Goal: Information Seeking & Learning: Learn about a topic

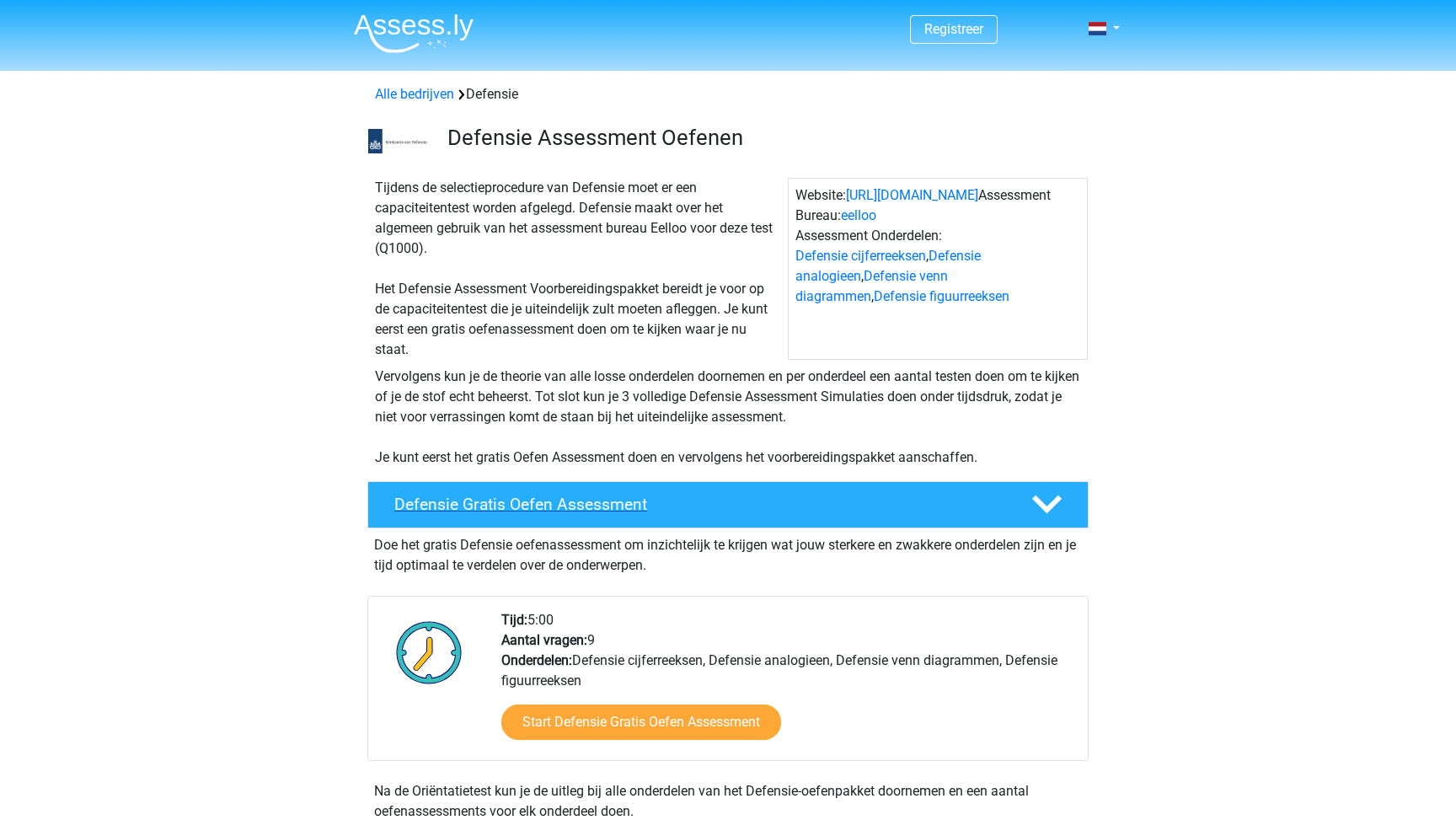
click at [493, 506] on h4 "Defensie Gratis Oefen Assessment" at bounding box center [699, 504] width 610 height 20
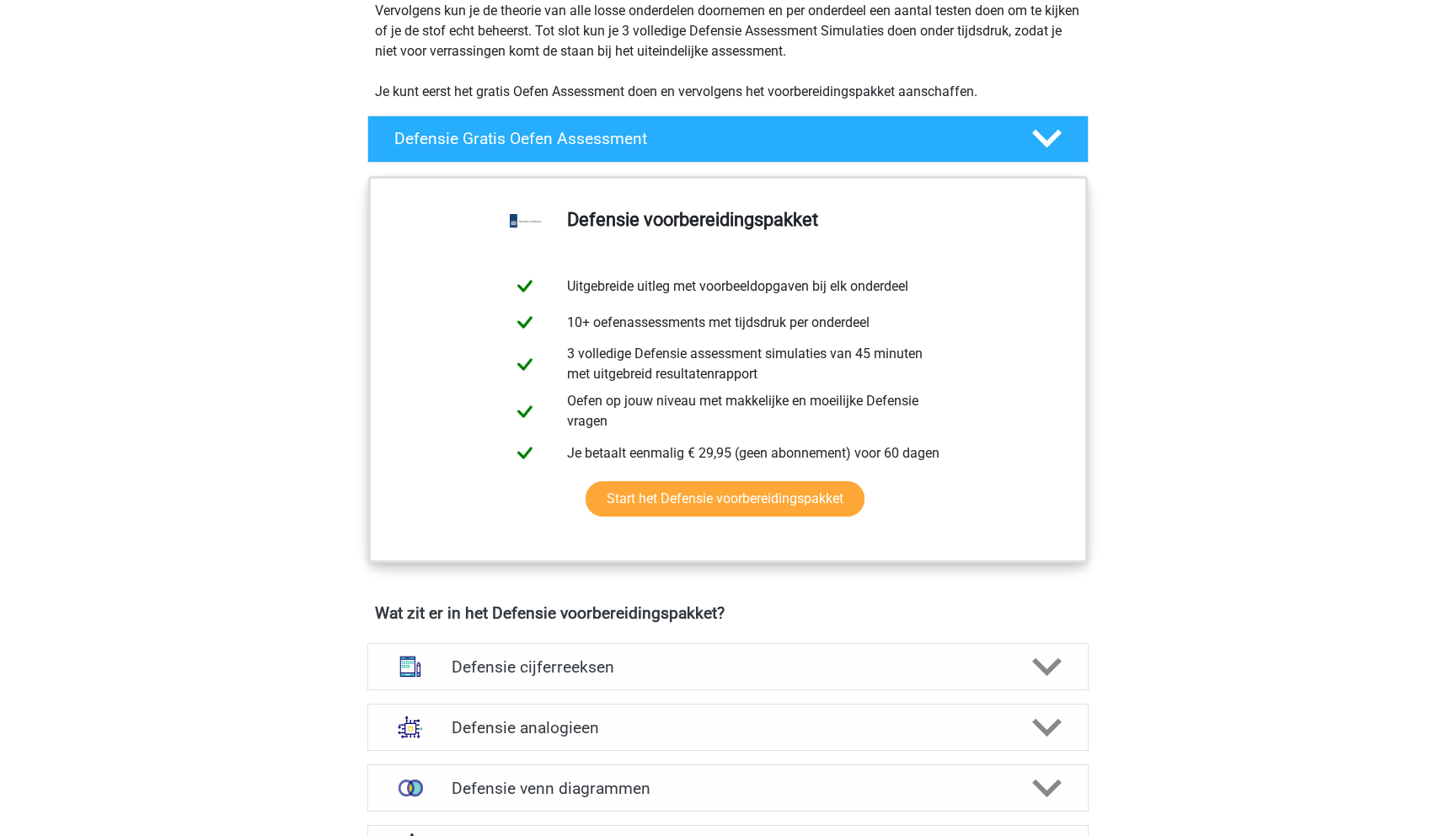
scroll to position [370, 0]
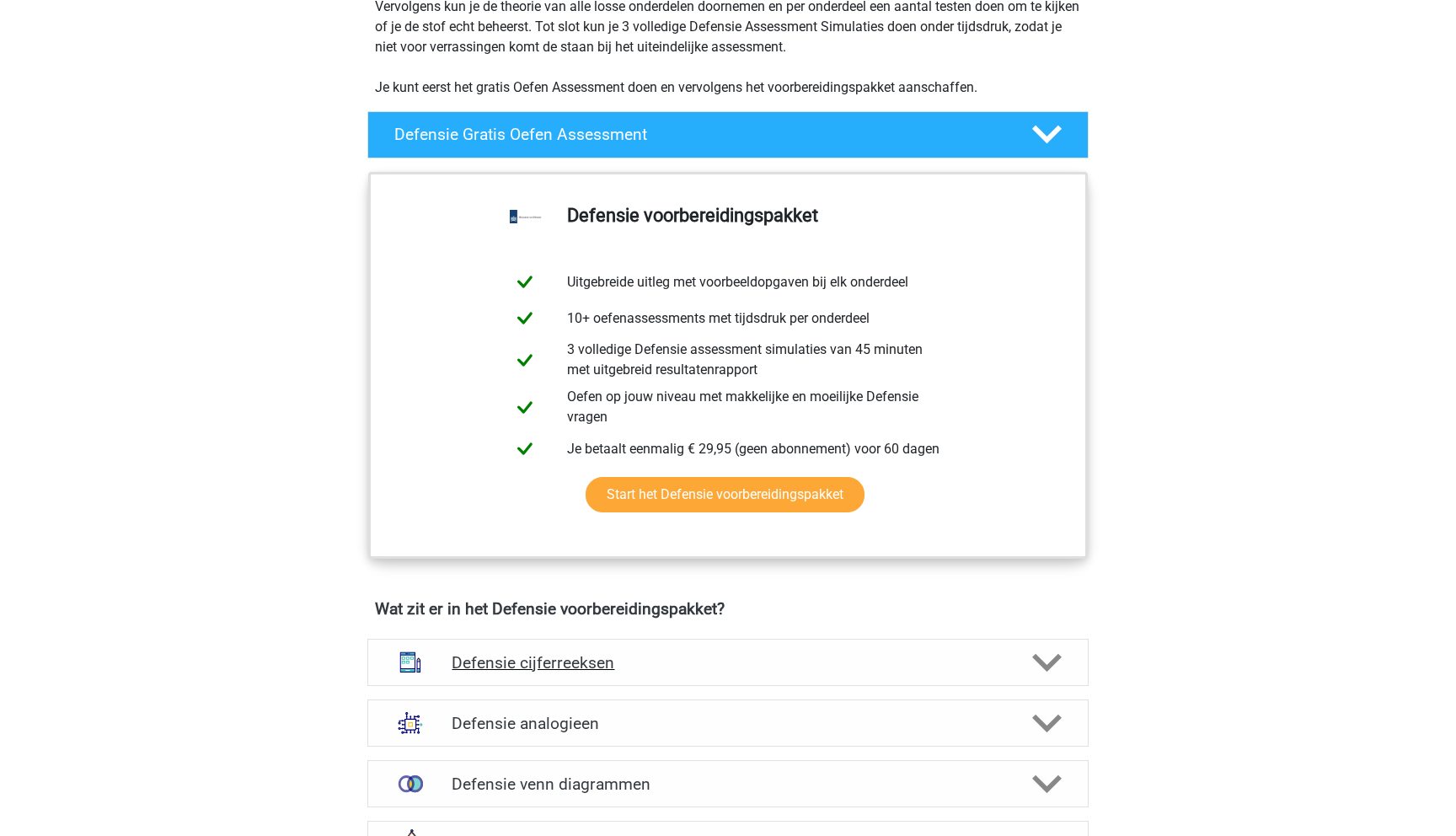
click at [696, 682] on div "Defensie cijferreeksen" at bounding box center [728, 662] width 721 height 47
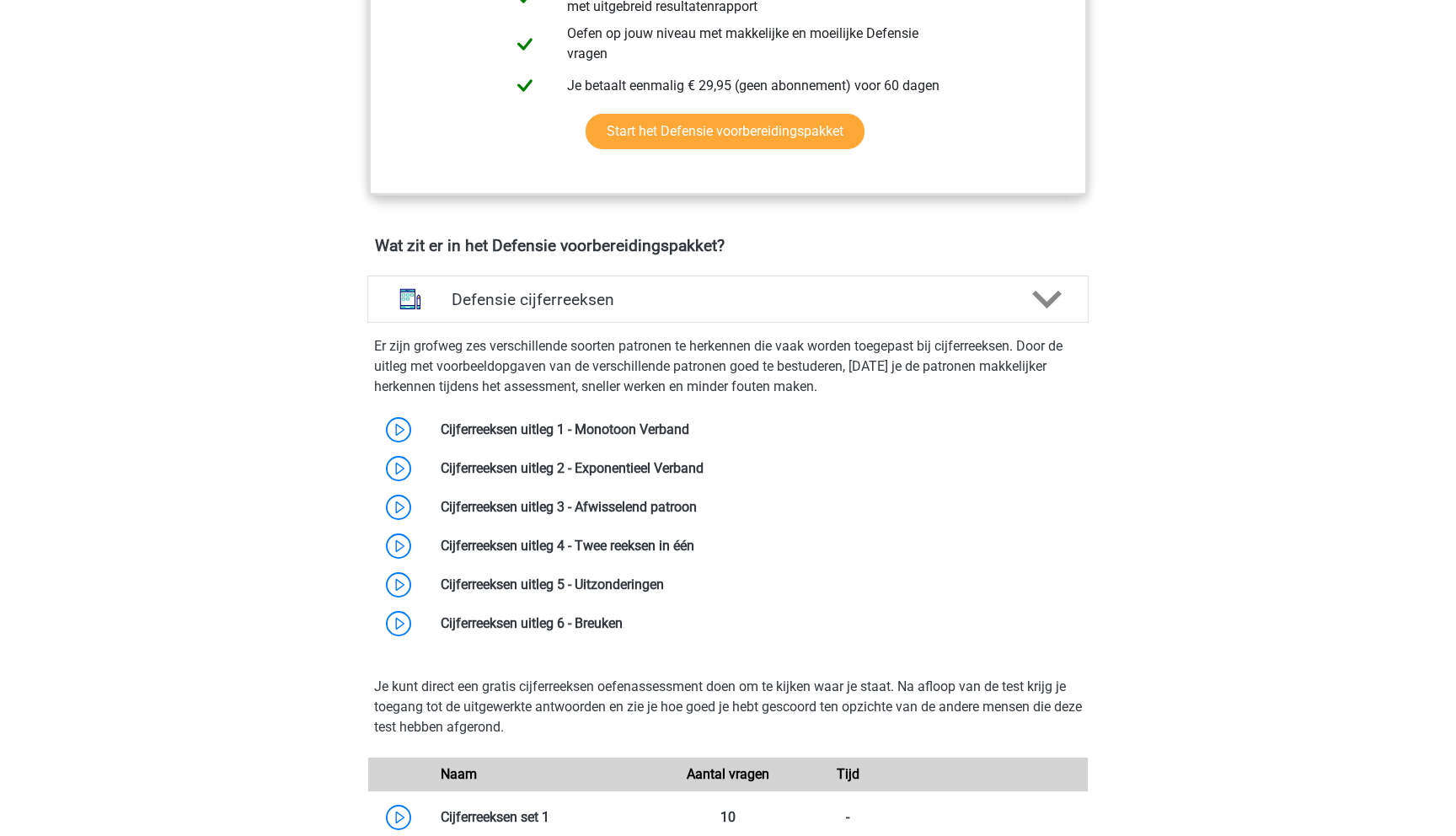
scroll to position [735, 0]
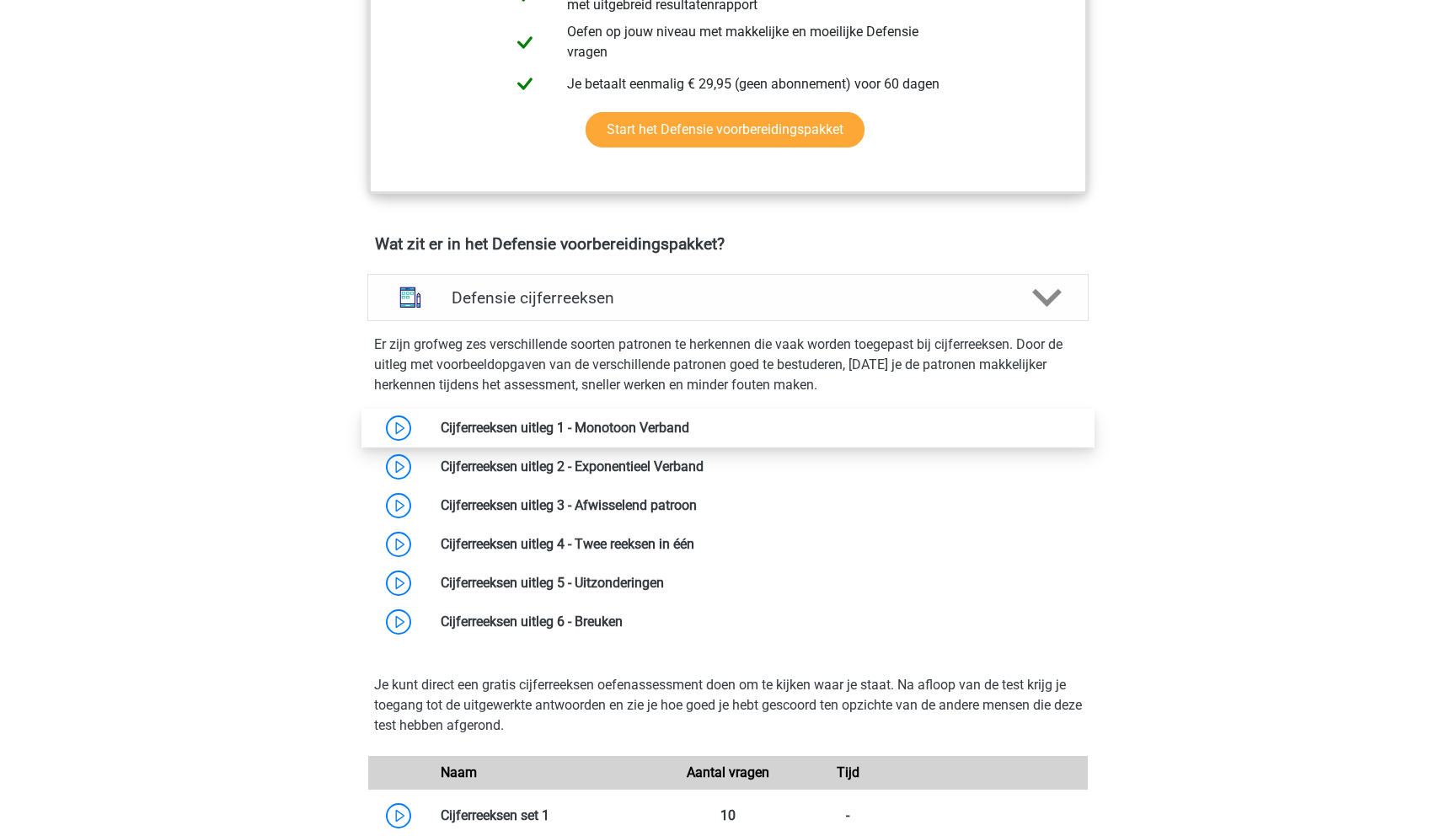
click at [689, 431] on link at bounding box center [689, 428] width 0 height 16
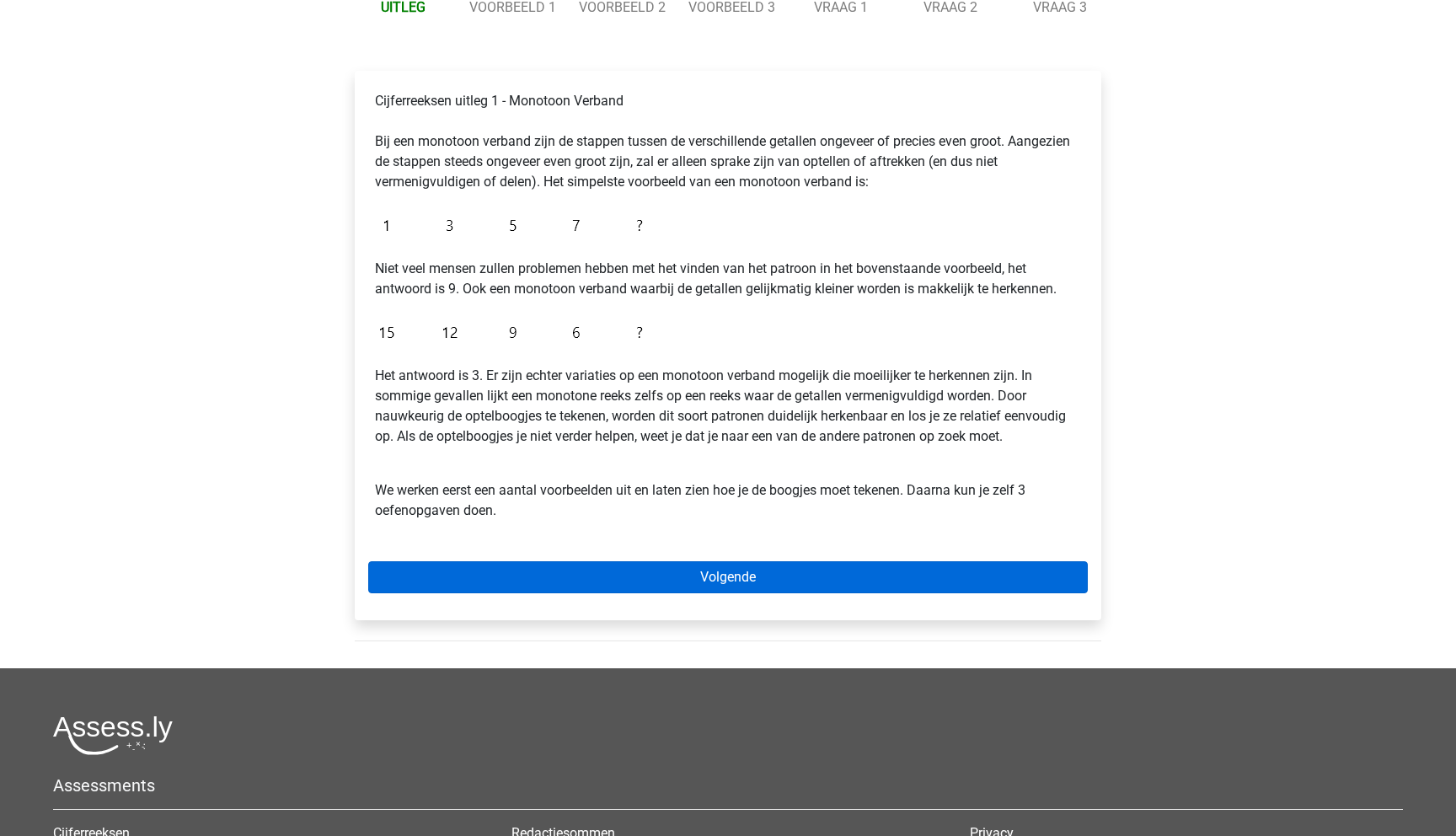
scroll to position [264, 0]
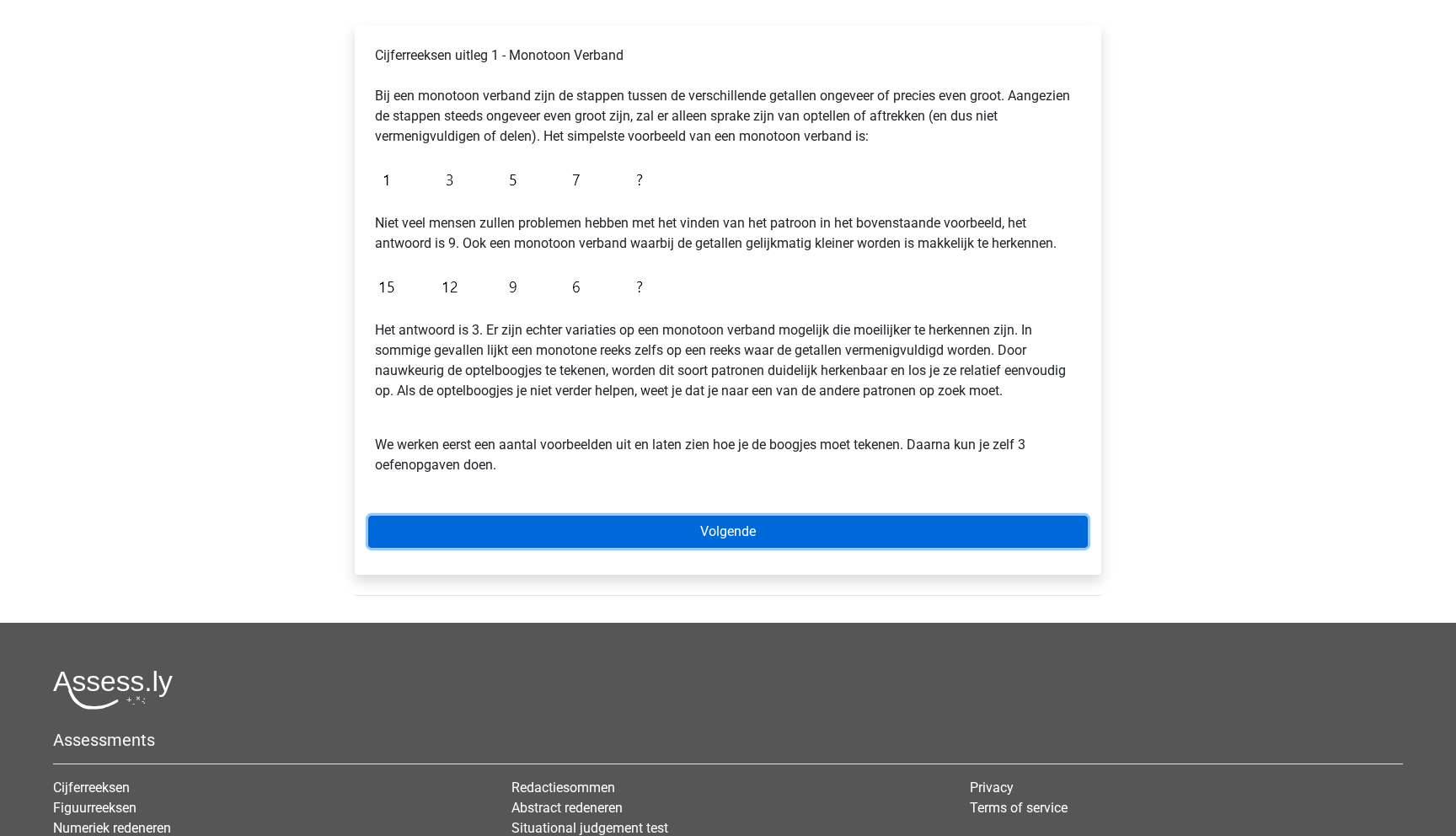
click at [619, 519] on link "Volgende" at bounding box center [728, 532] width 720 height 32
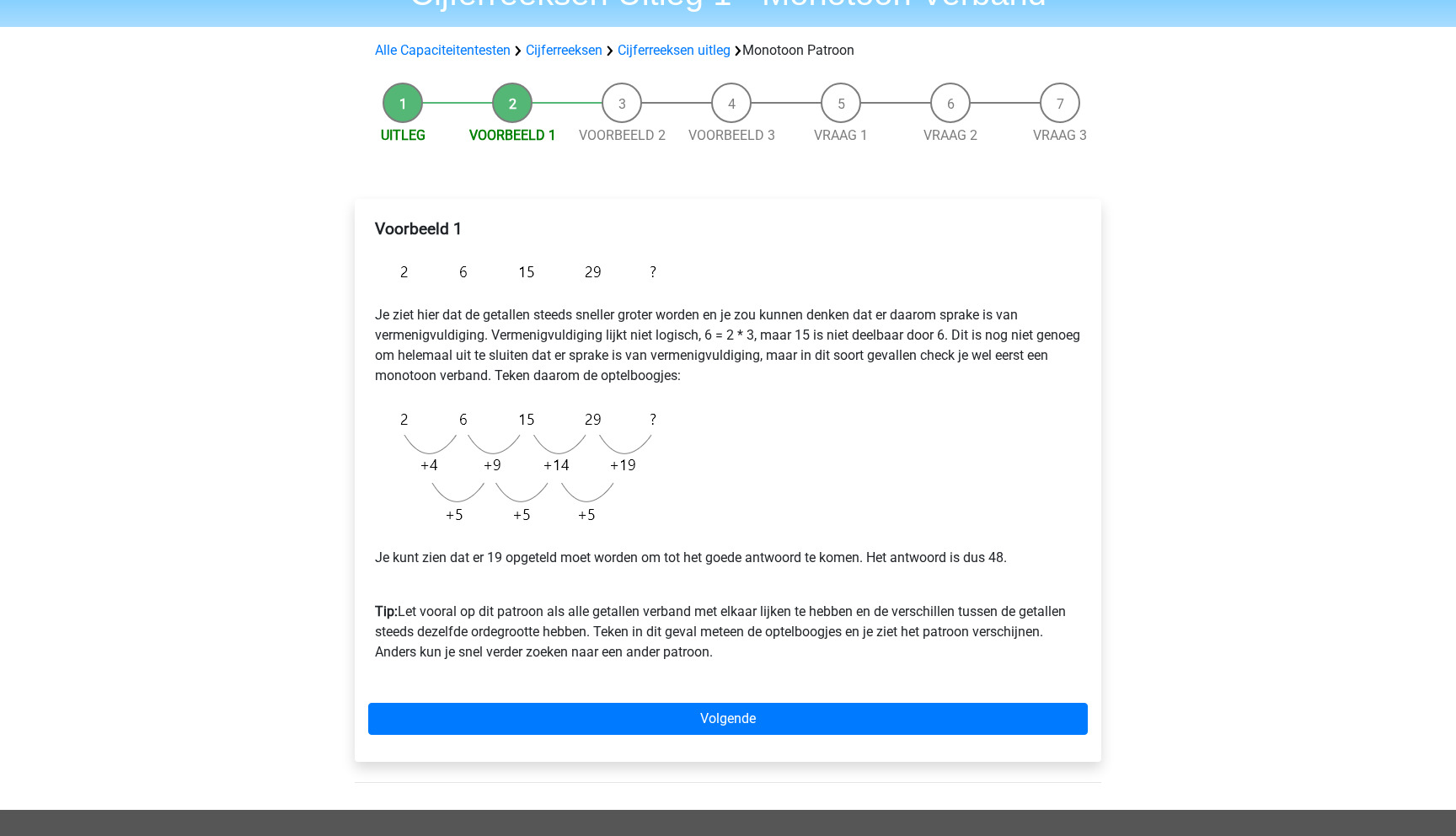
scroll to position [93, 0]
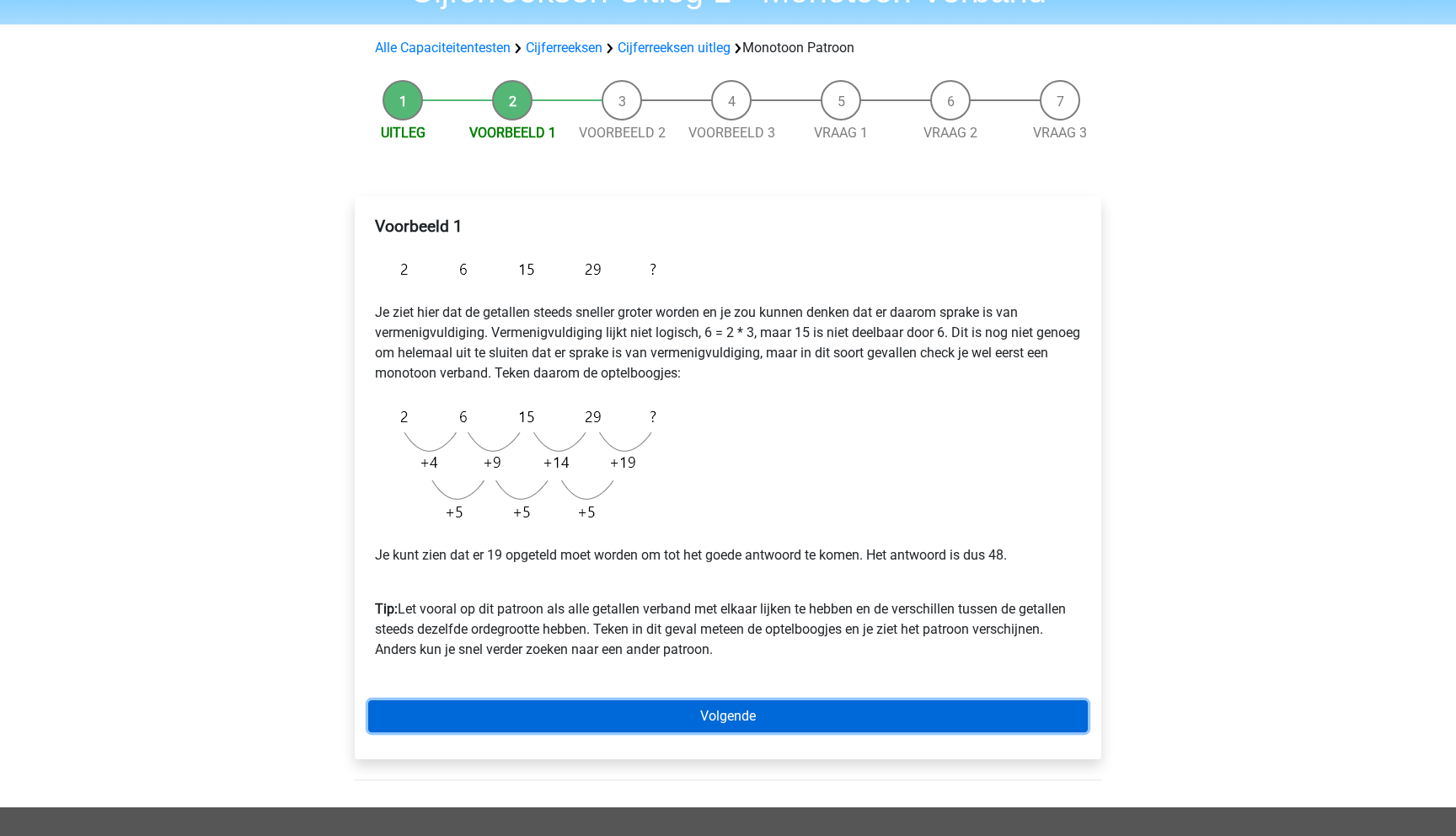
click at [656, 706] on link "Volgende" at bounding box center [728, 716] width 720 height 32
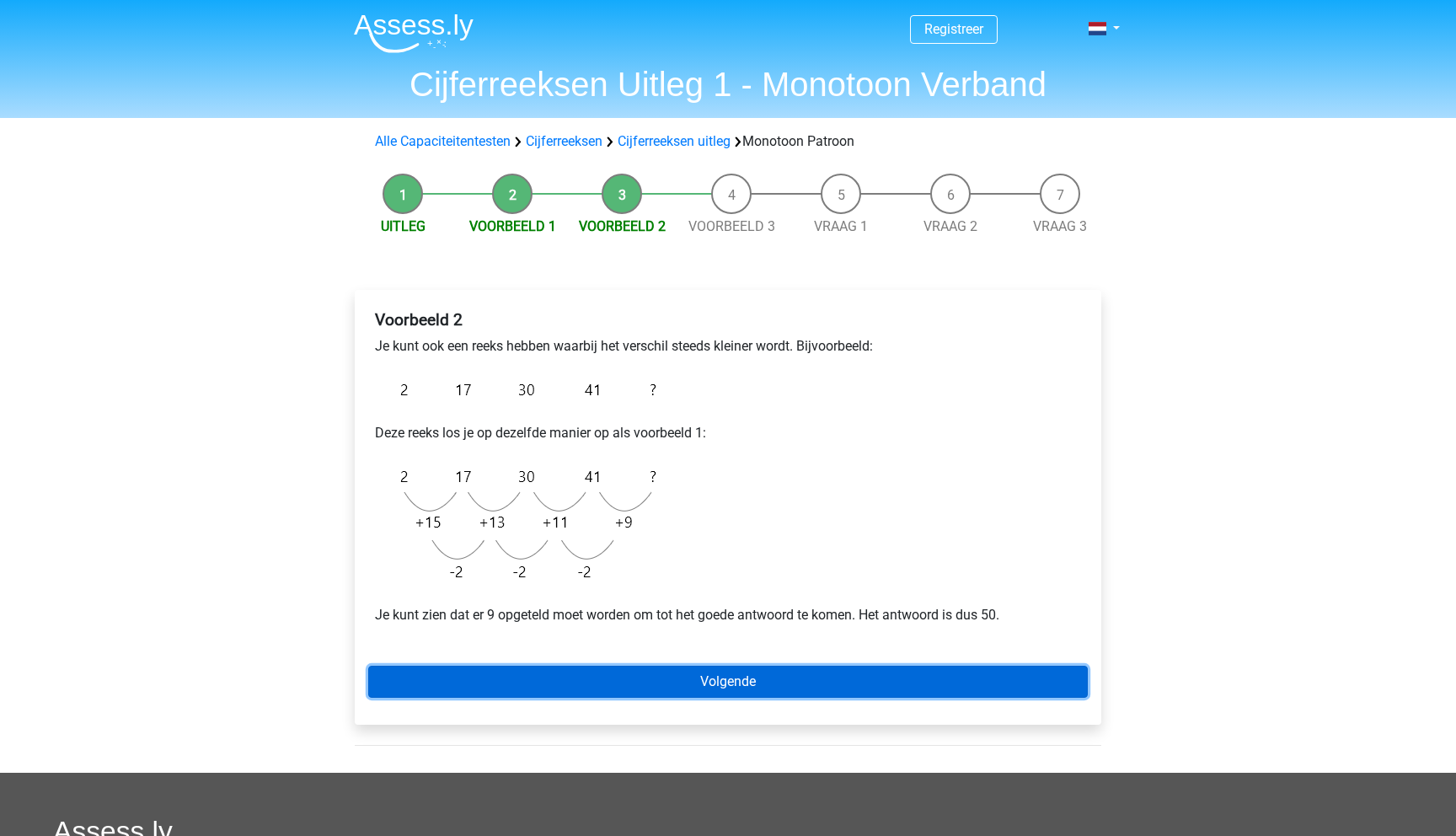
click at [642, 689] on link "Volgende" at bounding box center [728, 682] width 720 height 32
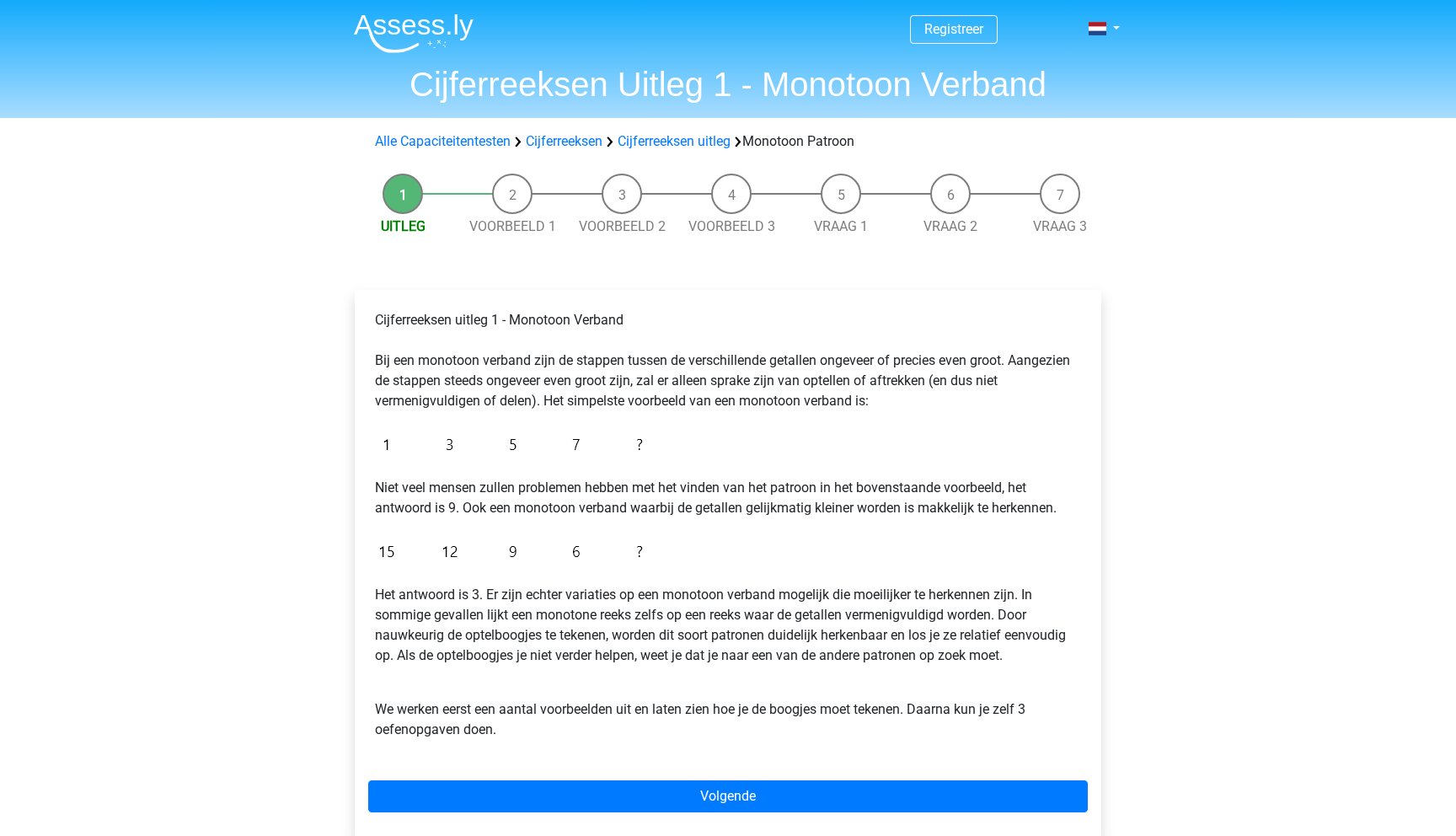
scroll to position [264, 0]
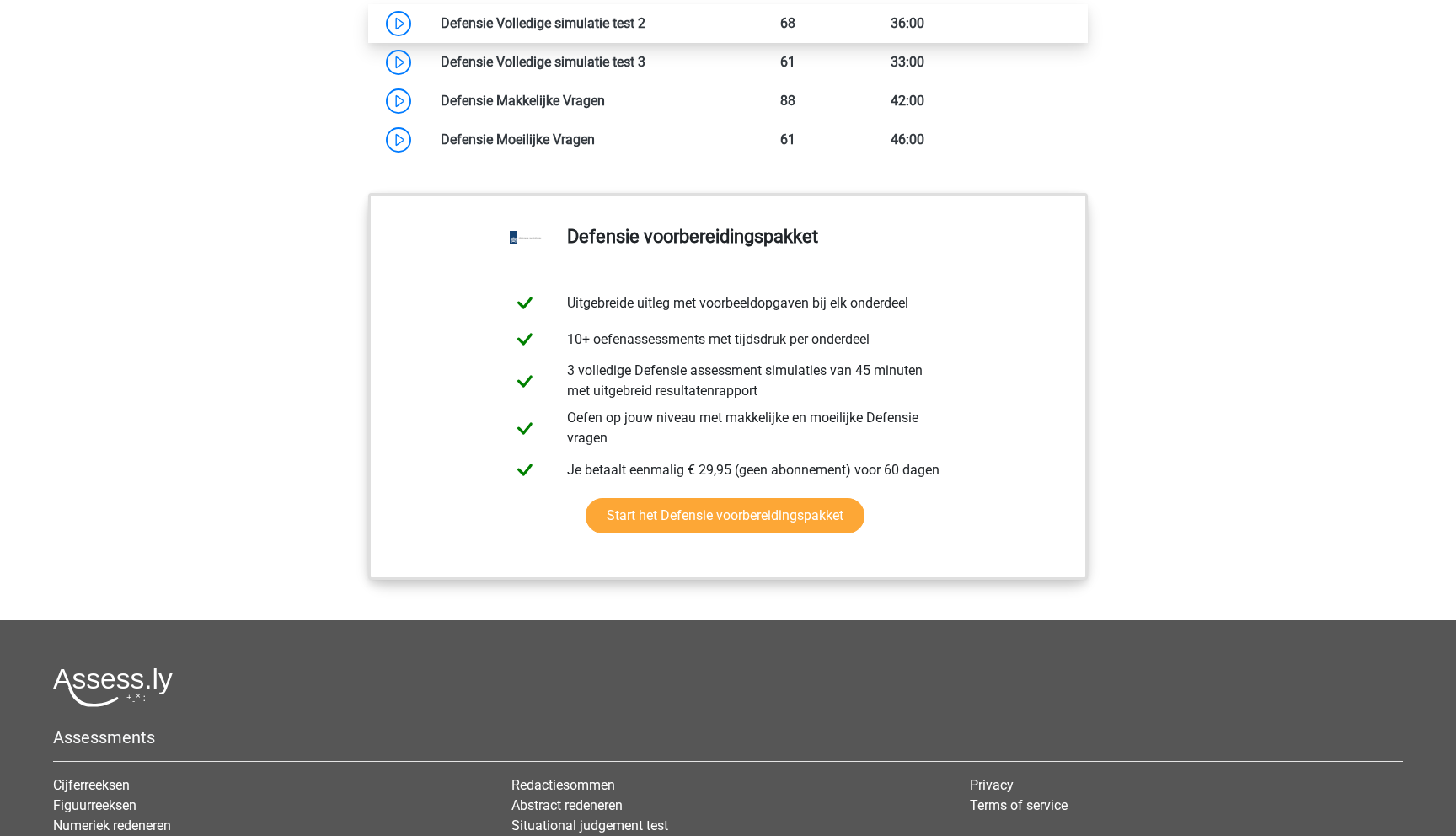
scroll to position [1743, 0]
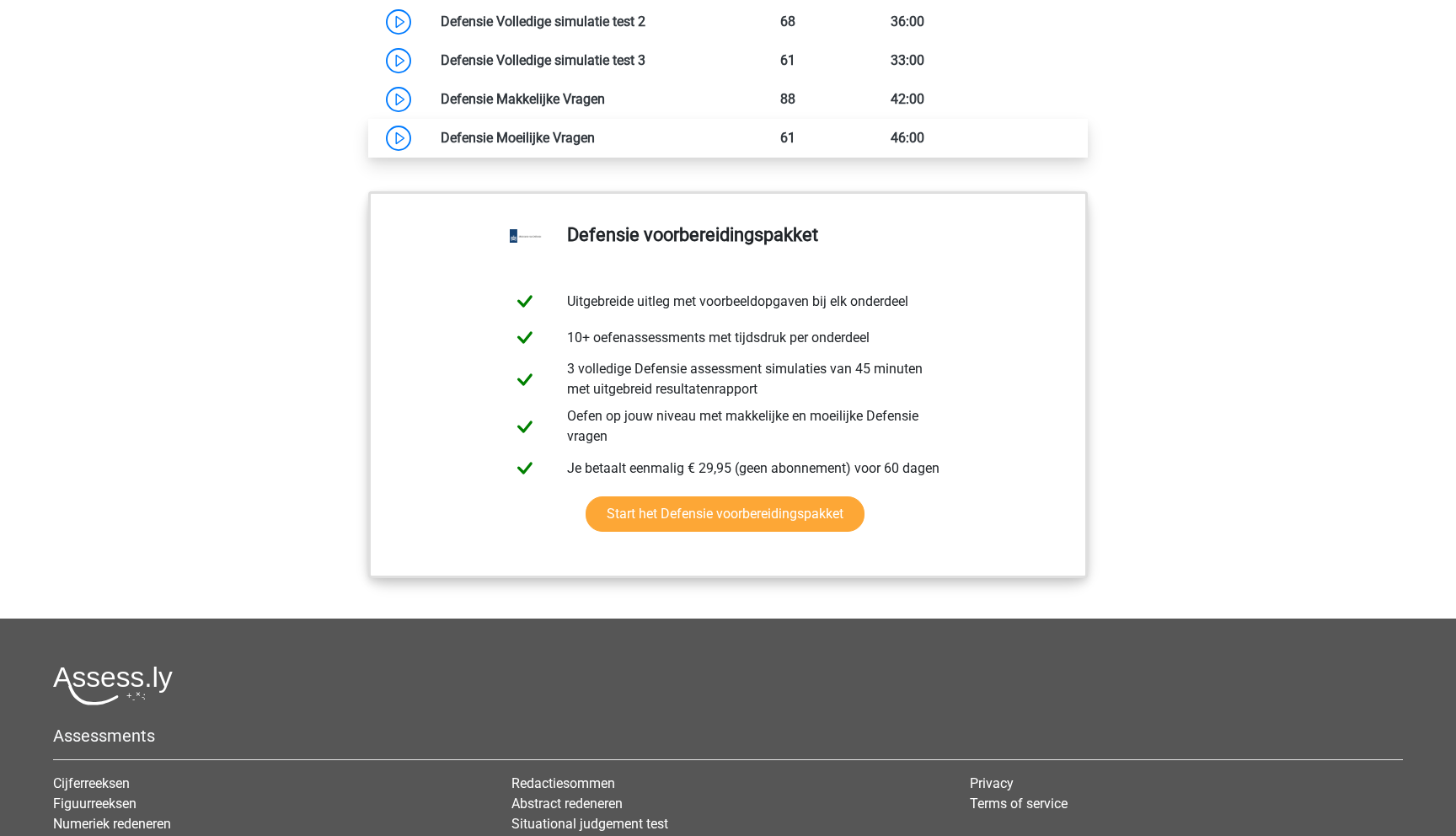
click at [594, 146] on link at bounding box center [594, 138] width 0 height 16
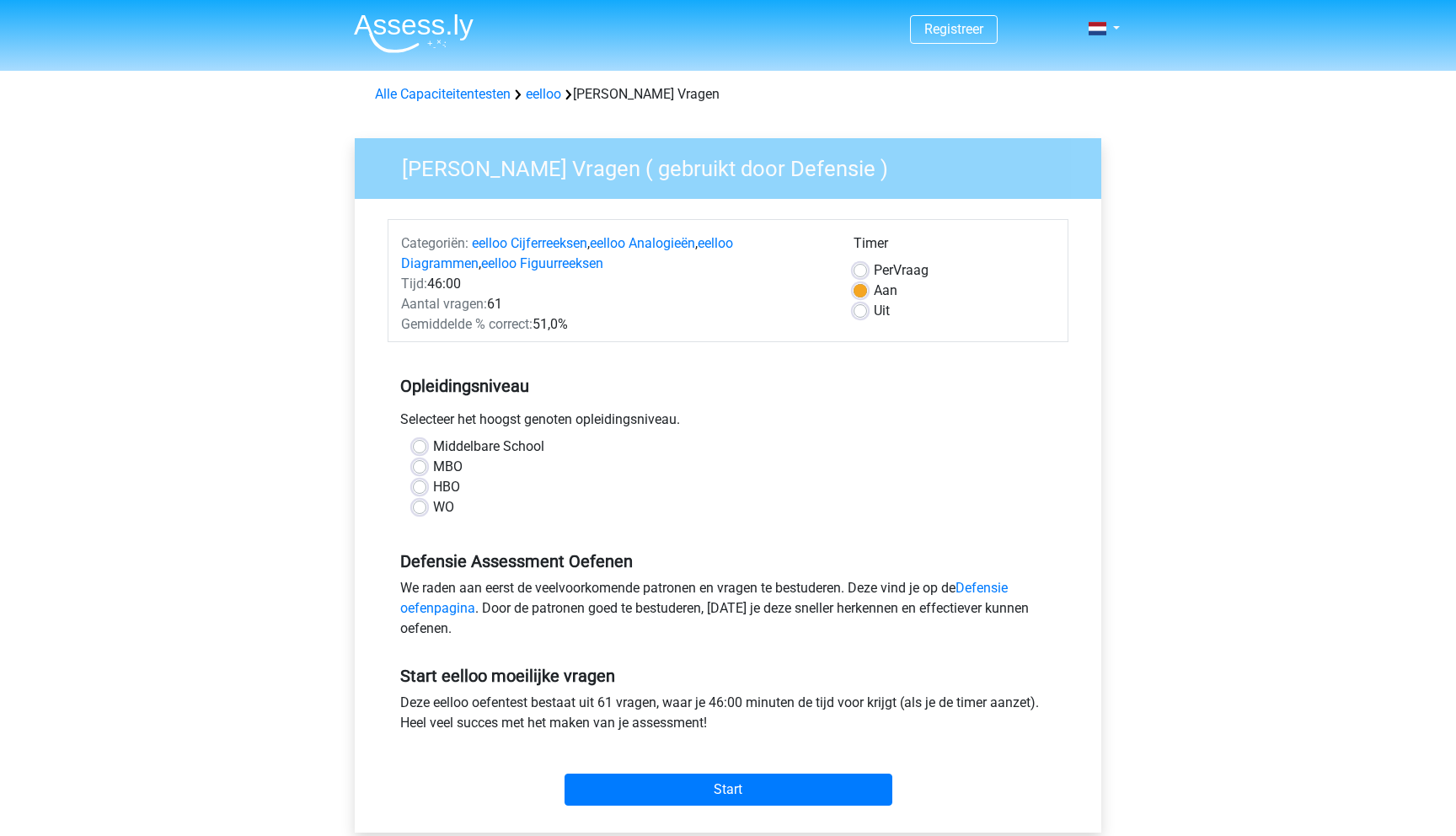
scroll to position [15, 0]
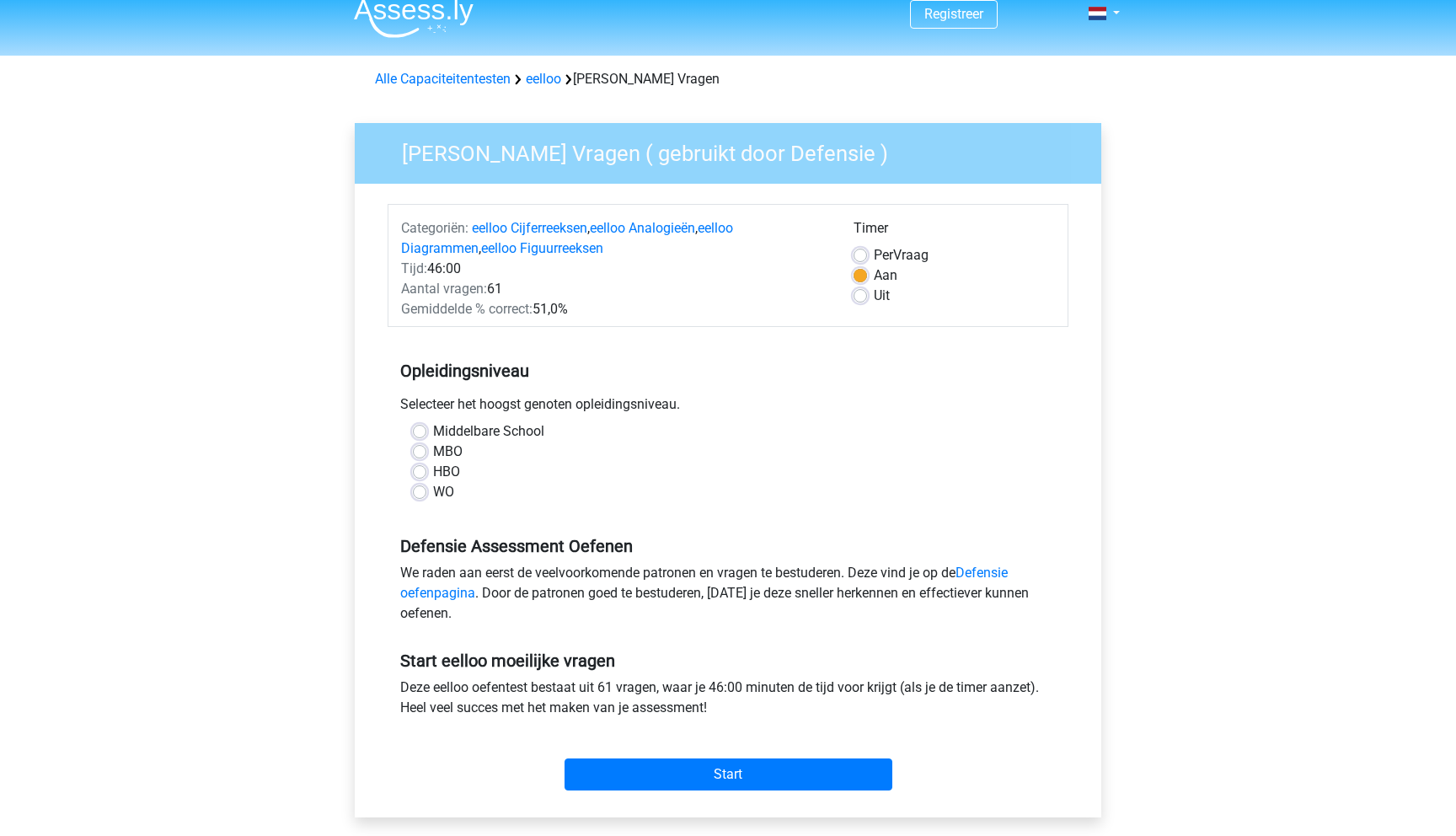
click at [433, 468] on label "HBO" at bounding box center [446, 471] width 27 height 20
click at [417, 468] on input "HBO" at bounding box center [419, 469] width 13 height 17
radio input "true"
click at [433, 447] on label "MBO" at bounding box center [447, 452] width 29 height 20
click at [417, 447] on input "MBO" at bounding box center [419, 450] width 13 height 17
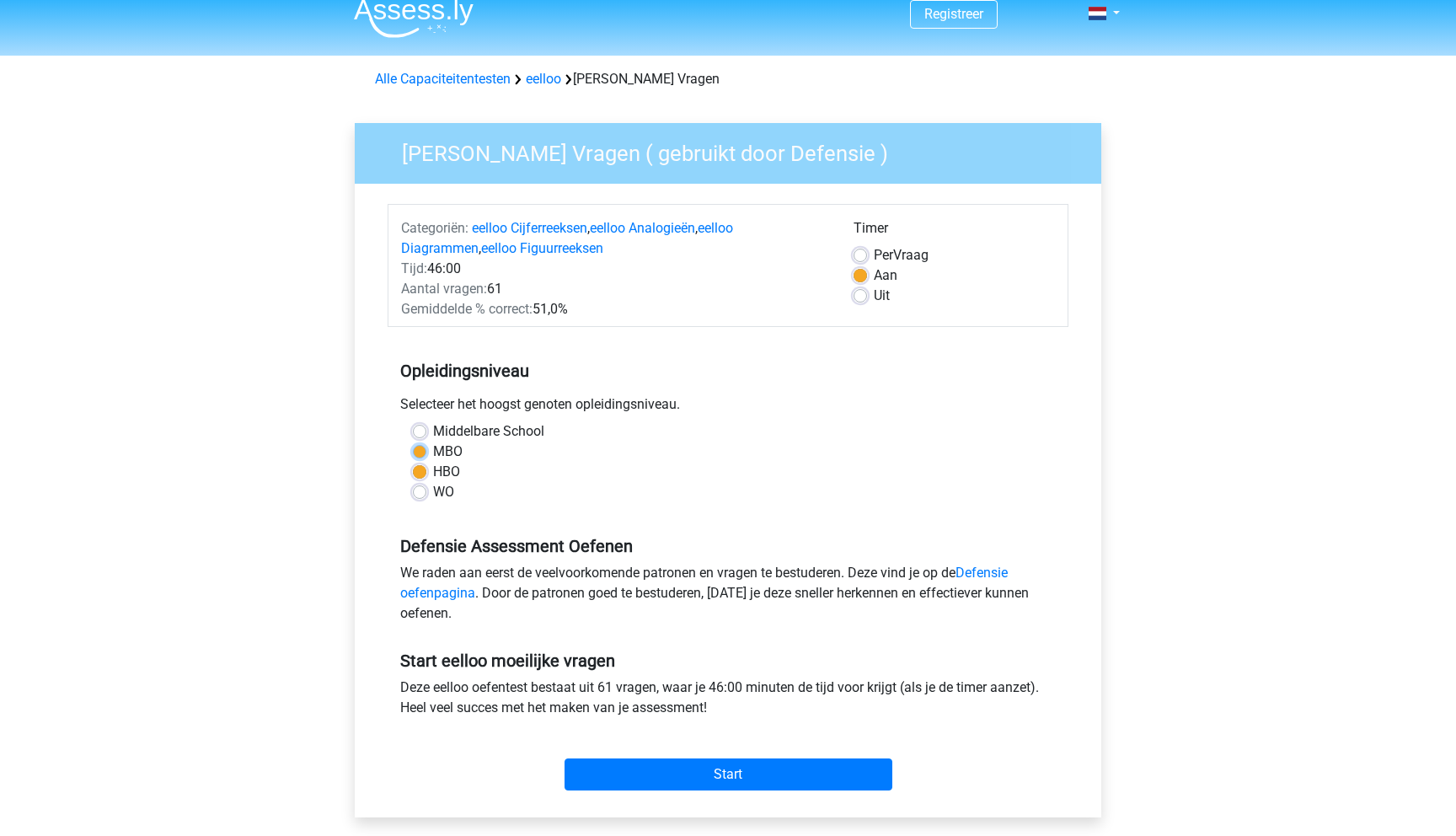
radio input "true"
click at [433, 430] on label "Middelbare School" at bounding box center [488, 431] width 111 height 20
click at [415, 430] on input "Middelbare School" at bounding box center [419, 430] width 13 height 17
radio input "true"
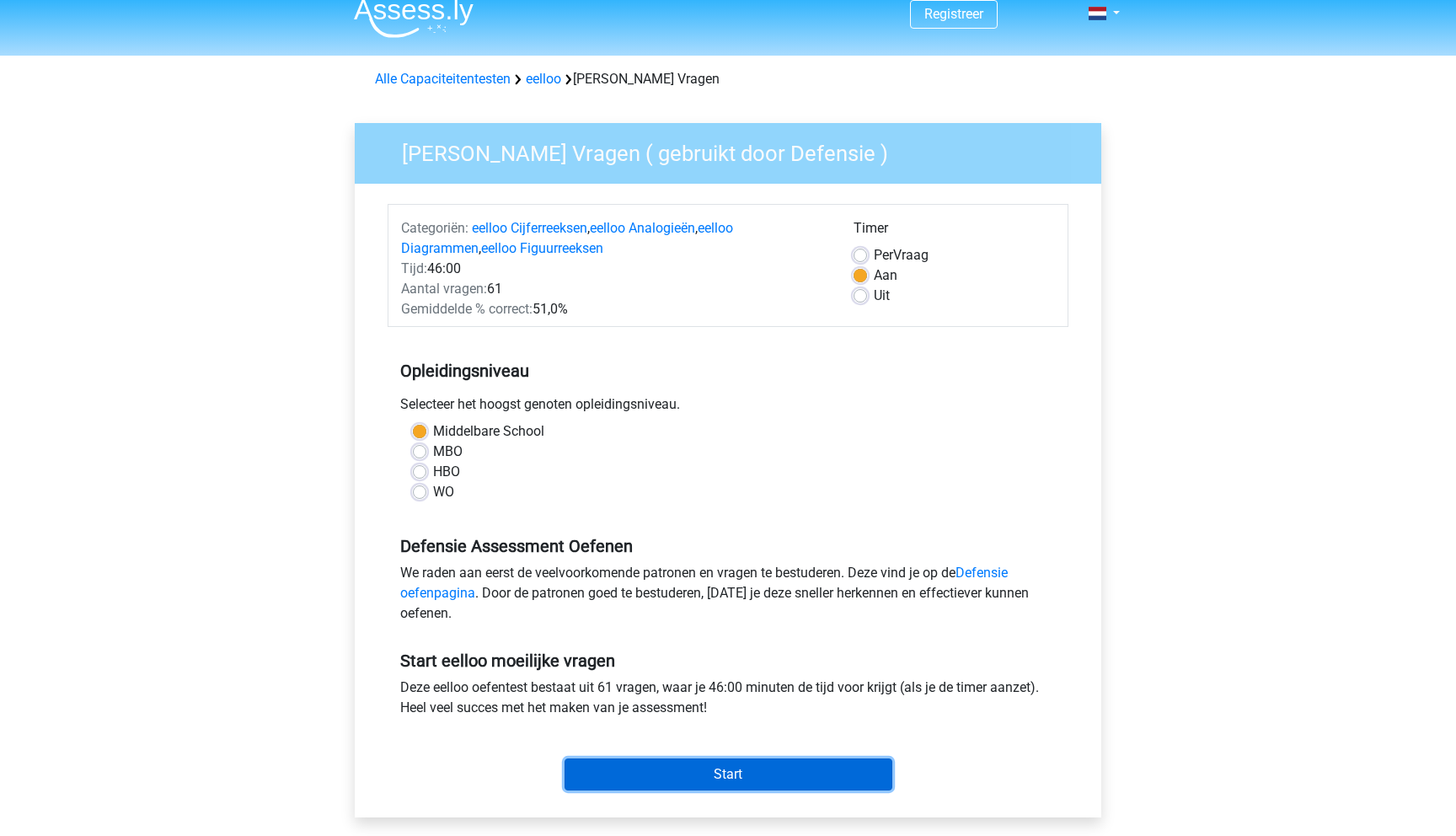
click at [648, 781] on input "Start" at bounding box center [728, 775] width 327 height 32
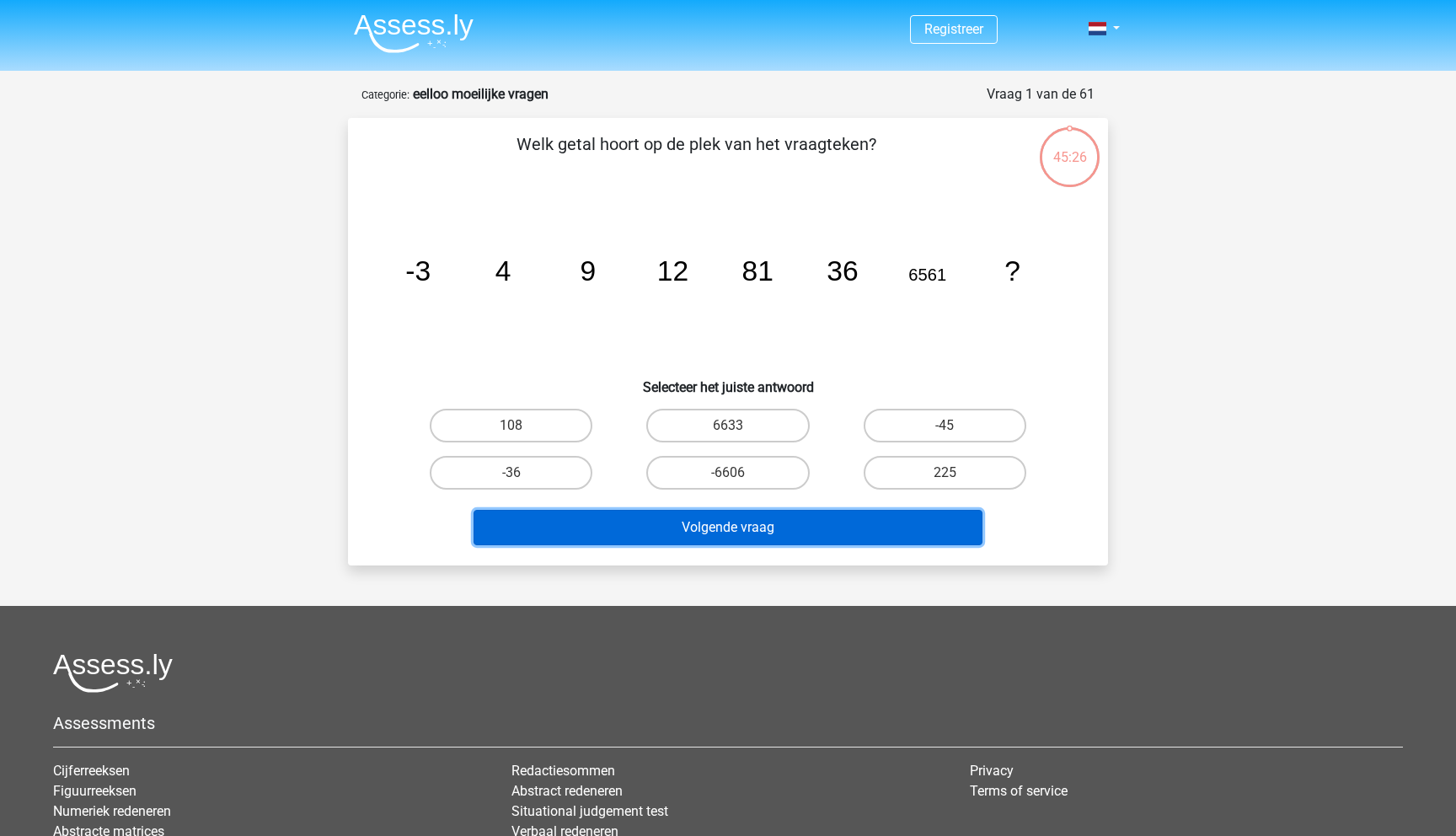
click at [612, 543] on button "Volgende vraag" at bounding box center [728, 528] width 510 height 35
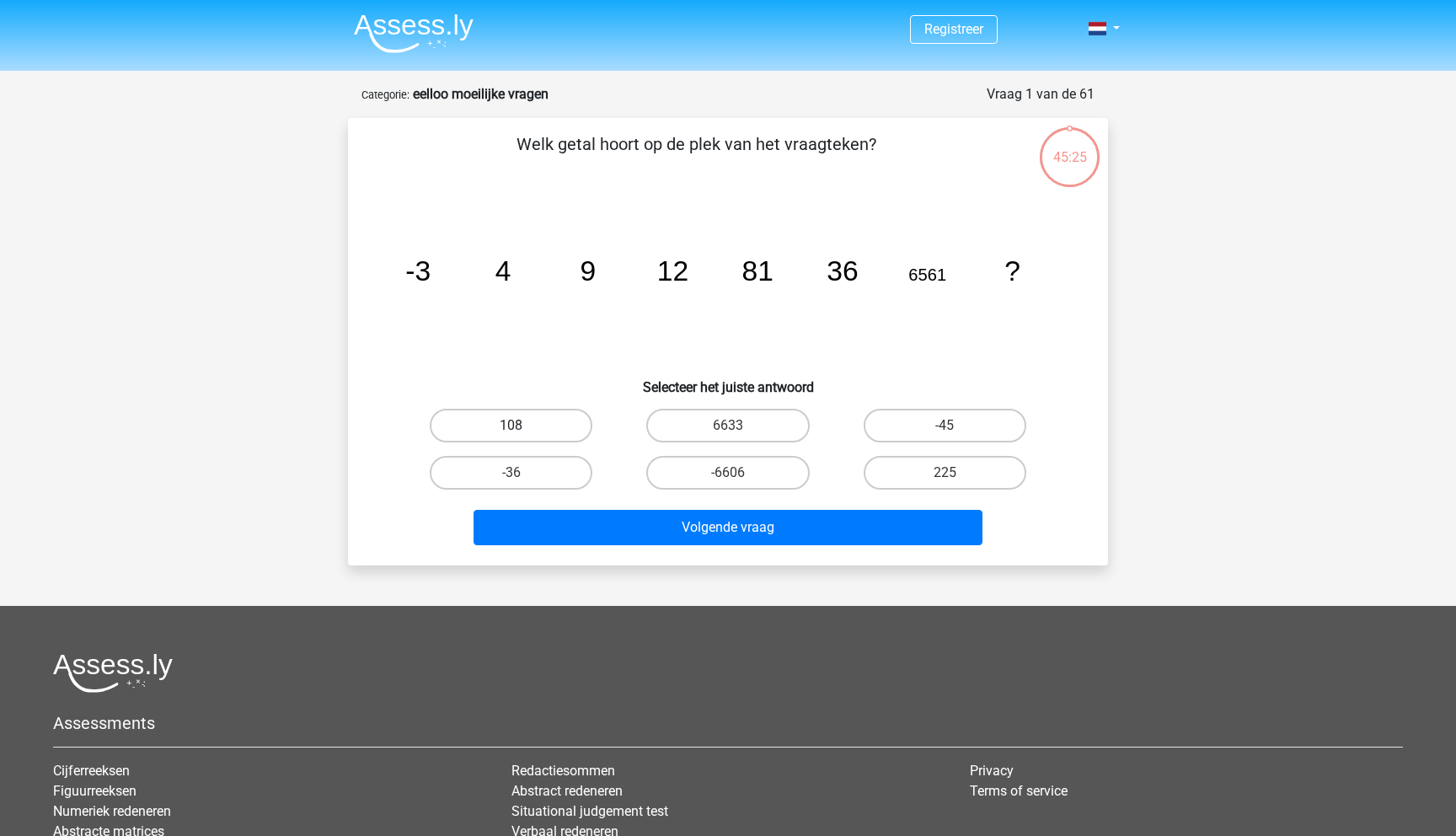
click at [524, 412] on label "108" at bounding box center [510, 426] width 162 height 34
click at [523, 426] on input "108" at bounding box center [516, 431] width 11 height 11
radio input "true"
click at [584, 554] on div "Welk getal hoort op de plek van het vraagteken? image/svg+xml -3 4 9 12 81 36 6…" at bounding box center [728, 342] width 760 height 447
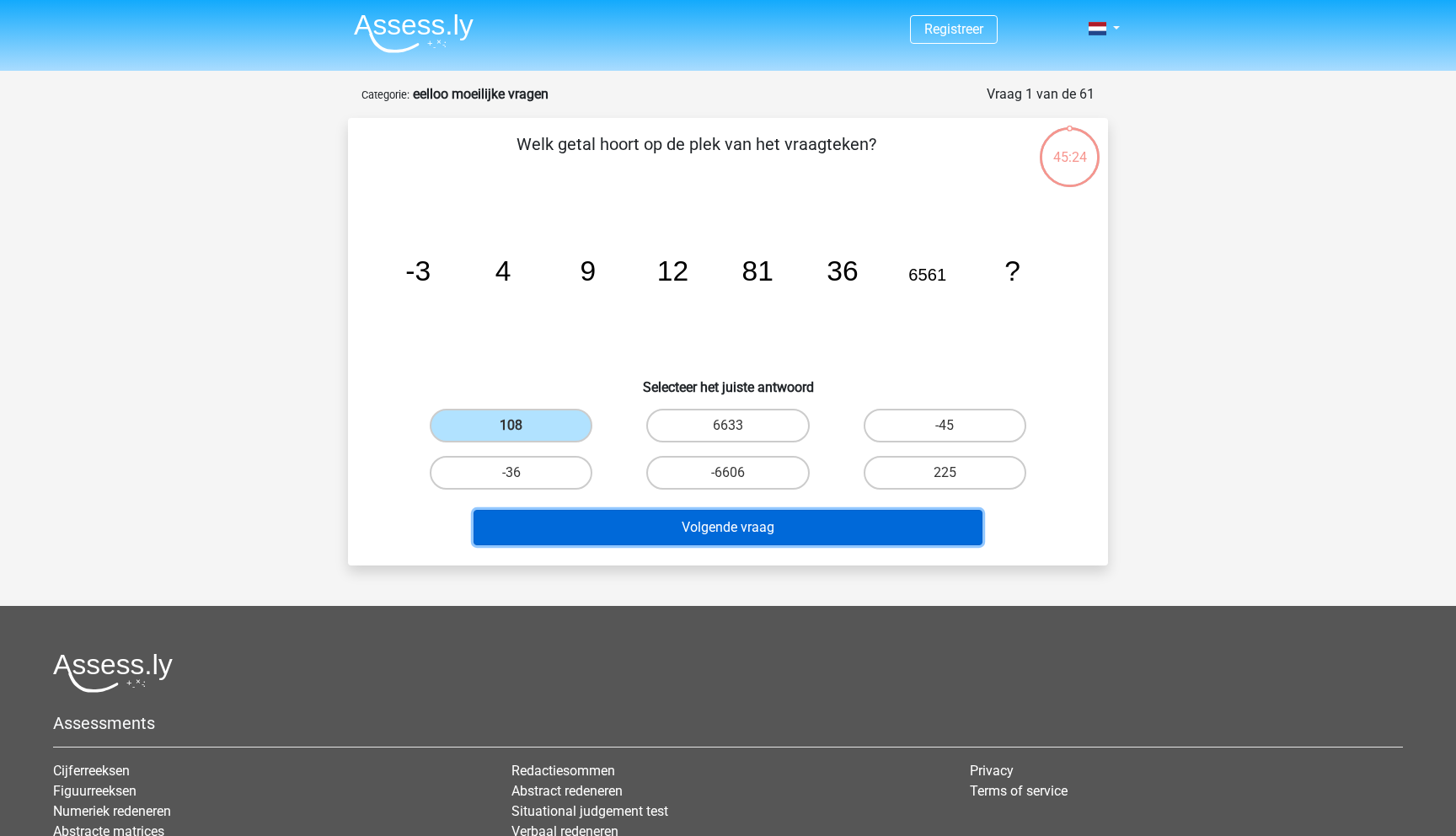
click at [582, 541] on button "Volgende vraag" at bounding box center [728, 528] width 510 height 35
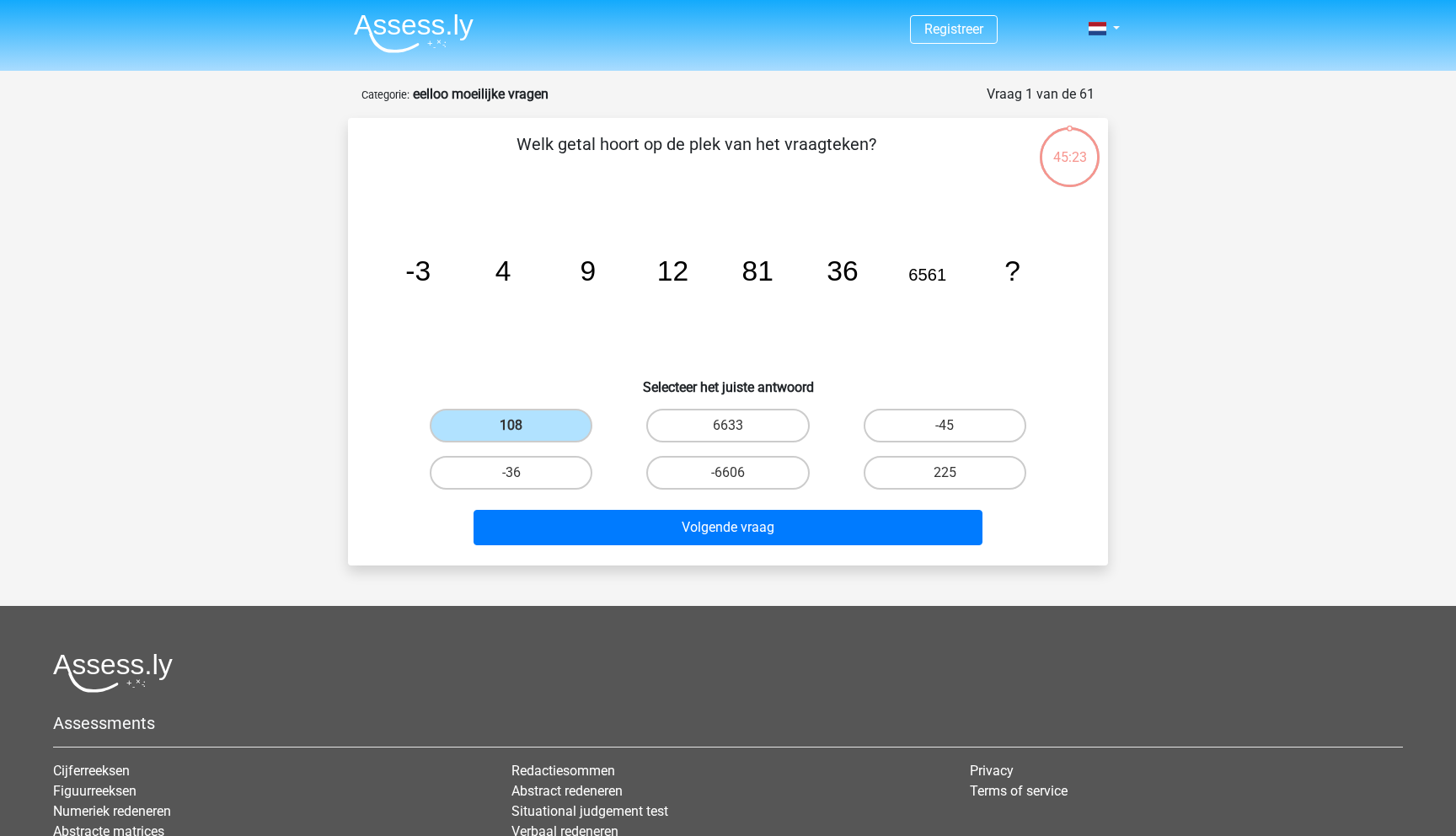
click at [516, 426] on input "108" at bounding box center [516, 431] width 11 height 11
drag, startPoint x: 516, startPoint y: 426, endPoint x: 673, endPoint y: 426, distance: 157.0
click at [674, 426] on div "108 6633 -45 -36 -6606" at bounding box center [728, 449] width 650 height 94
click at [673, 426] on label "6633" at bounding box center [727, 426] width 162 height 34
click at [728, 426] on input "6633" at bounding box center [733, 431] width 11 height 11
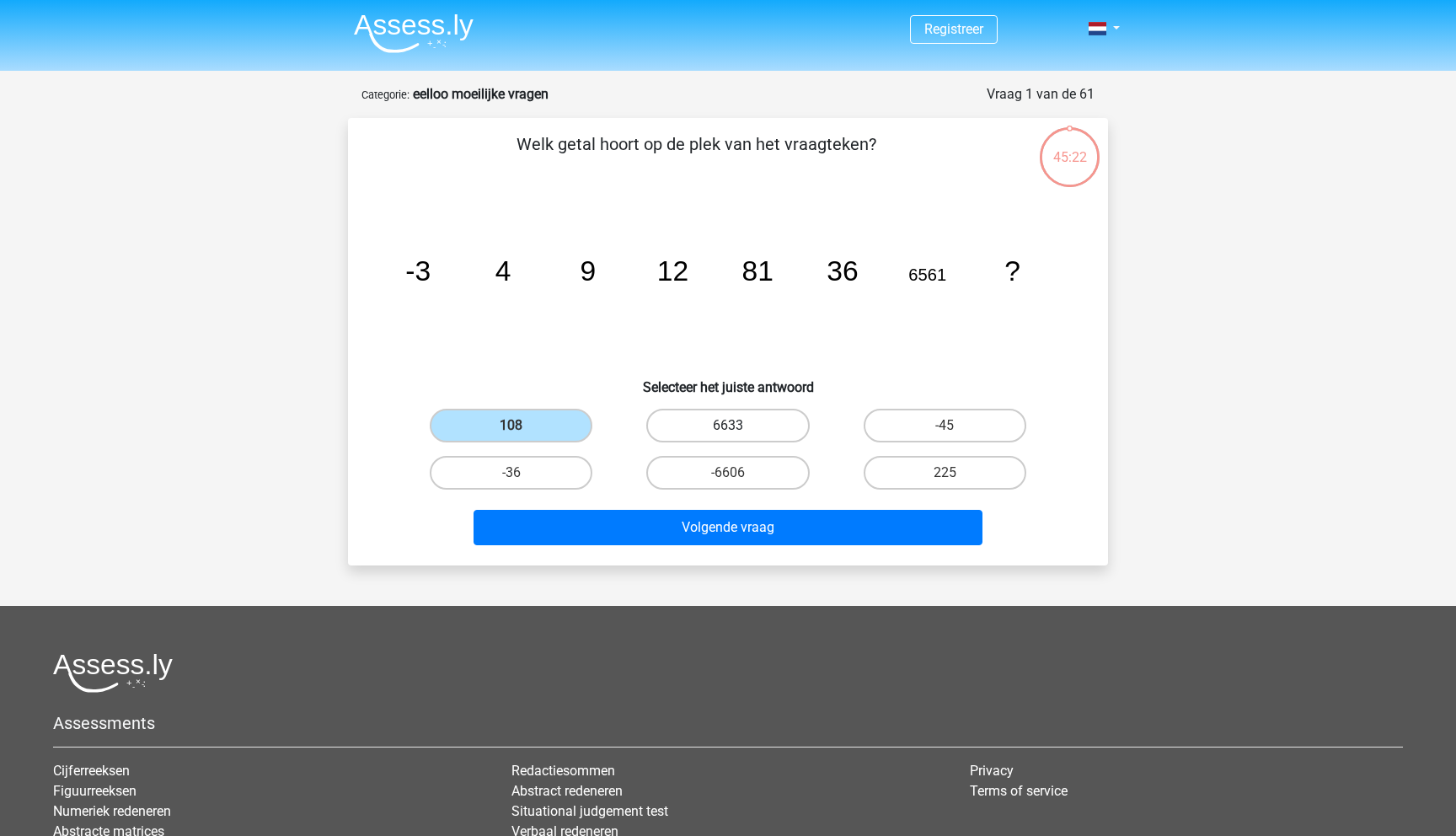
radio input "true"
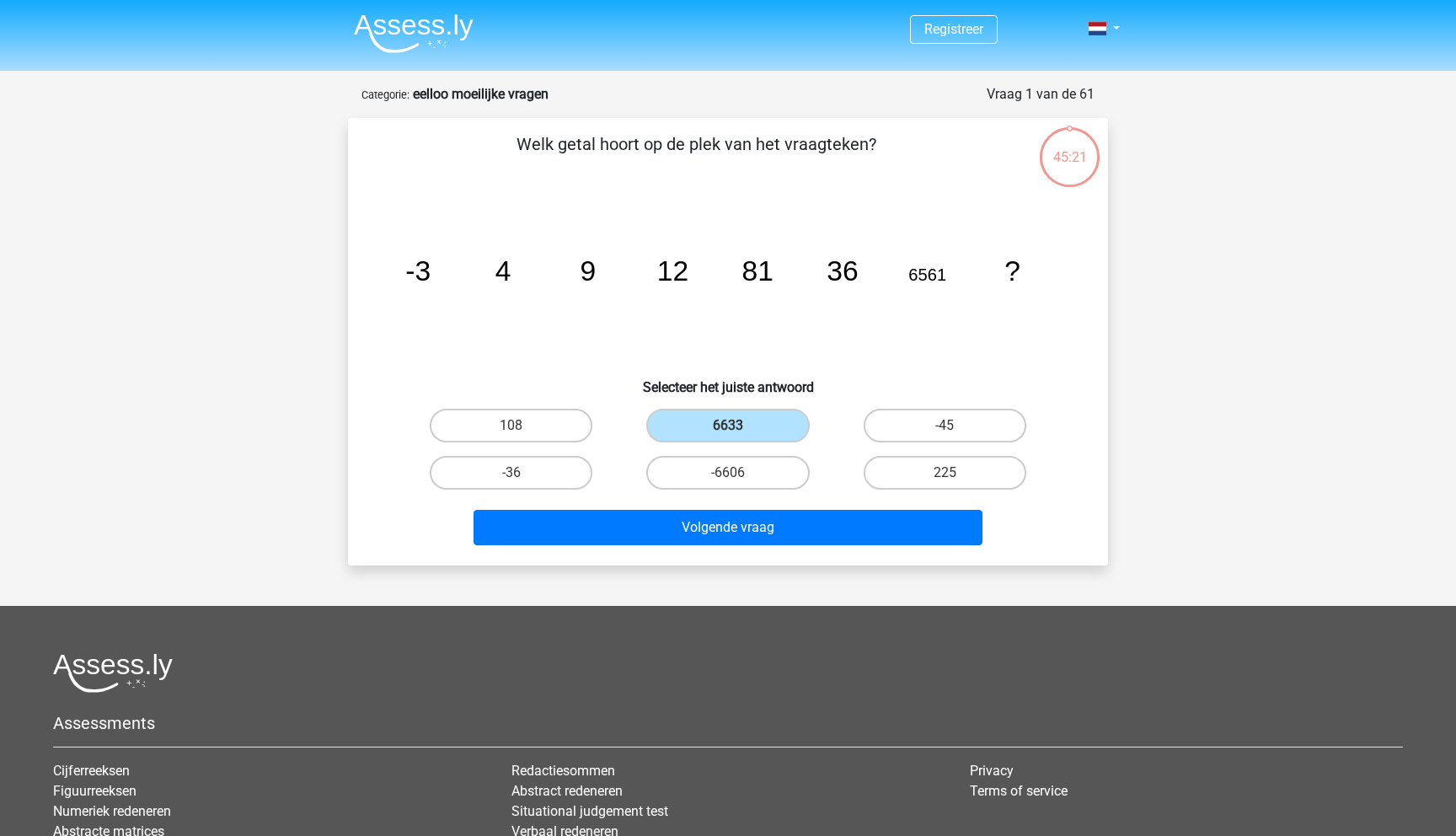
drag, startPoint x: 529, startPoint y: 427, endPoint x: 998, endPoint y: 217, distance: 513.9
click at [1012, 224] on div "Welk getal hoort op de plek van het vraagteken? image/svg+xml -3 4 9 12 81 36 6…" at bounding box center [728, 342] width 746 height 421
click at [841, 494] on div "225" at bounding box center [945, 472] width 216 height 47
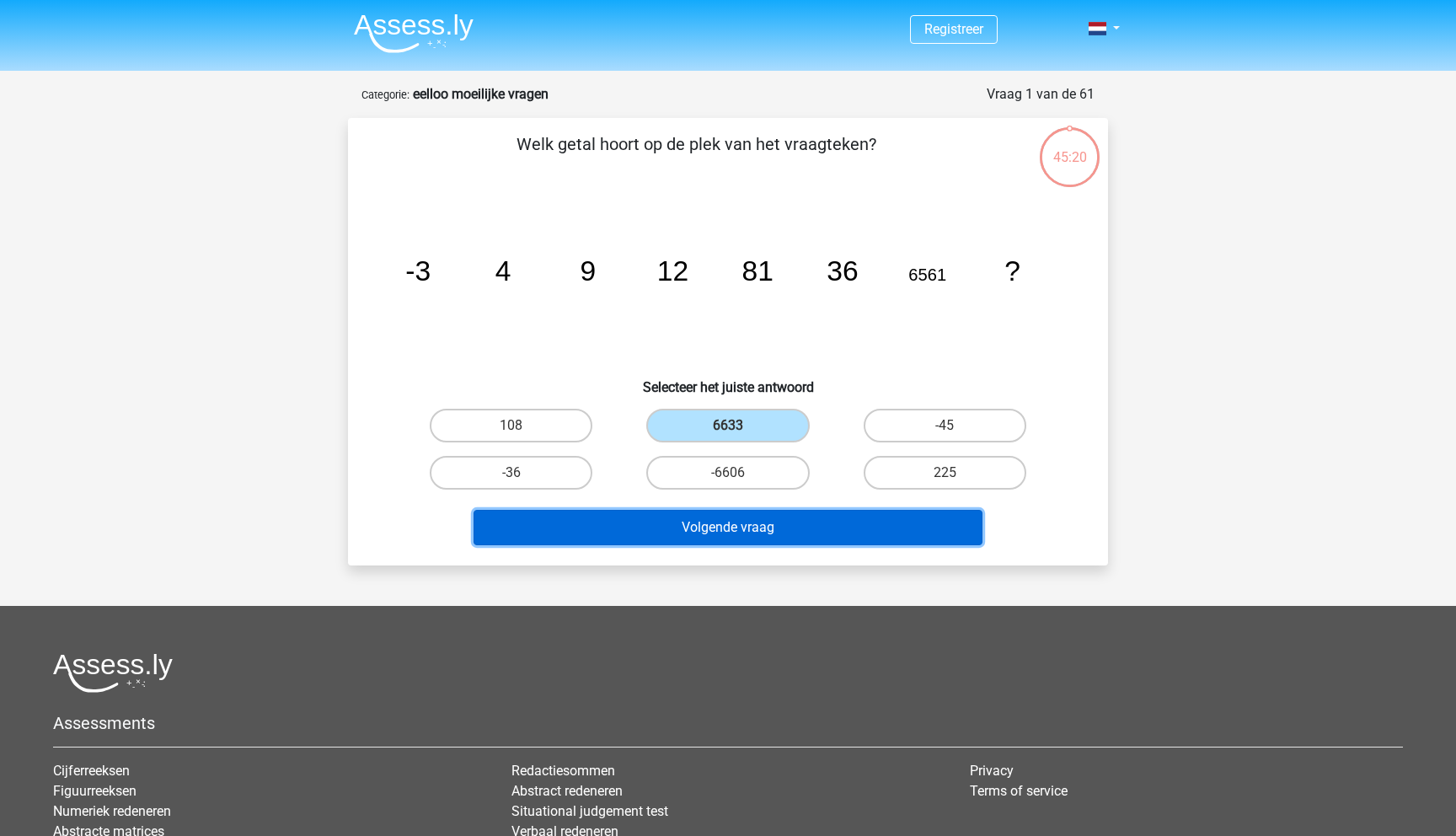
click at [839, 527] on button "Volgende vraag" at bounding box center [728, 528] width 510 height 35
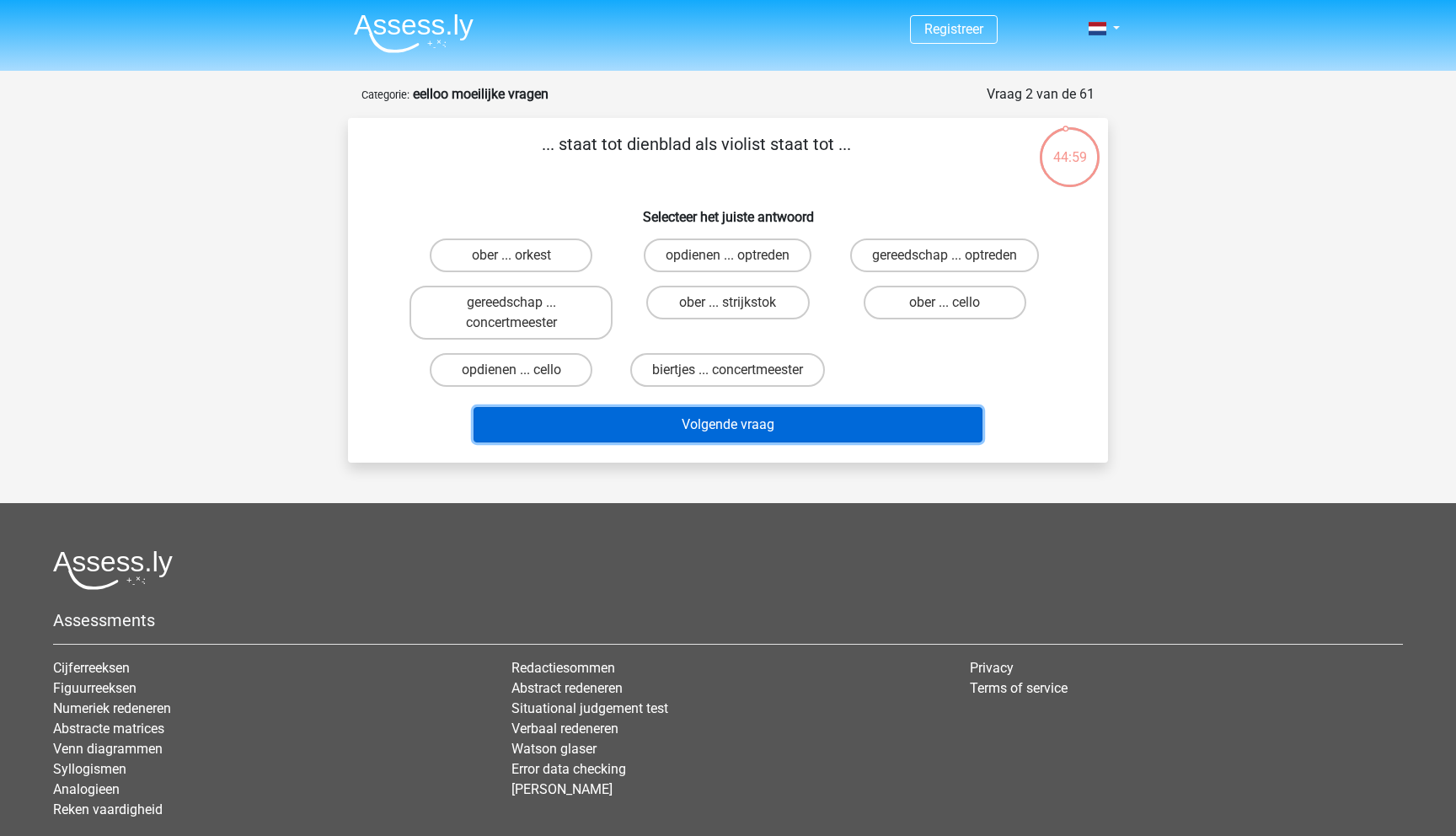
click at [602, 436] on button "Volgende vraag" at bounding box center [728, 425] width 510 height 35
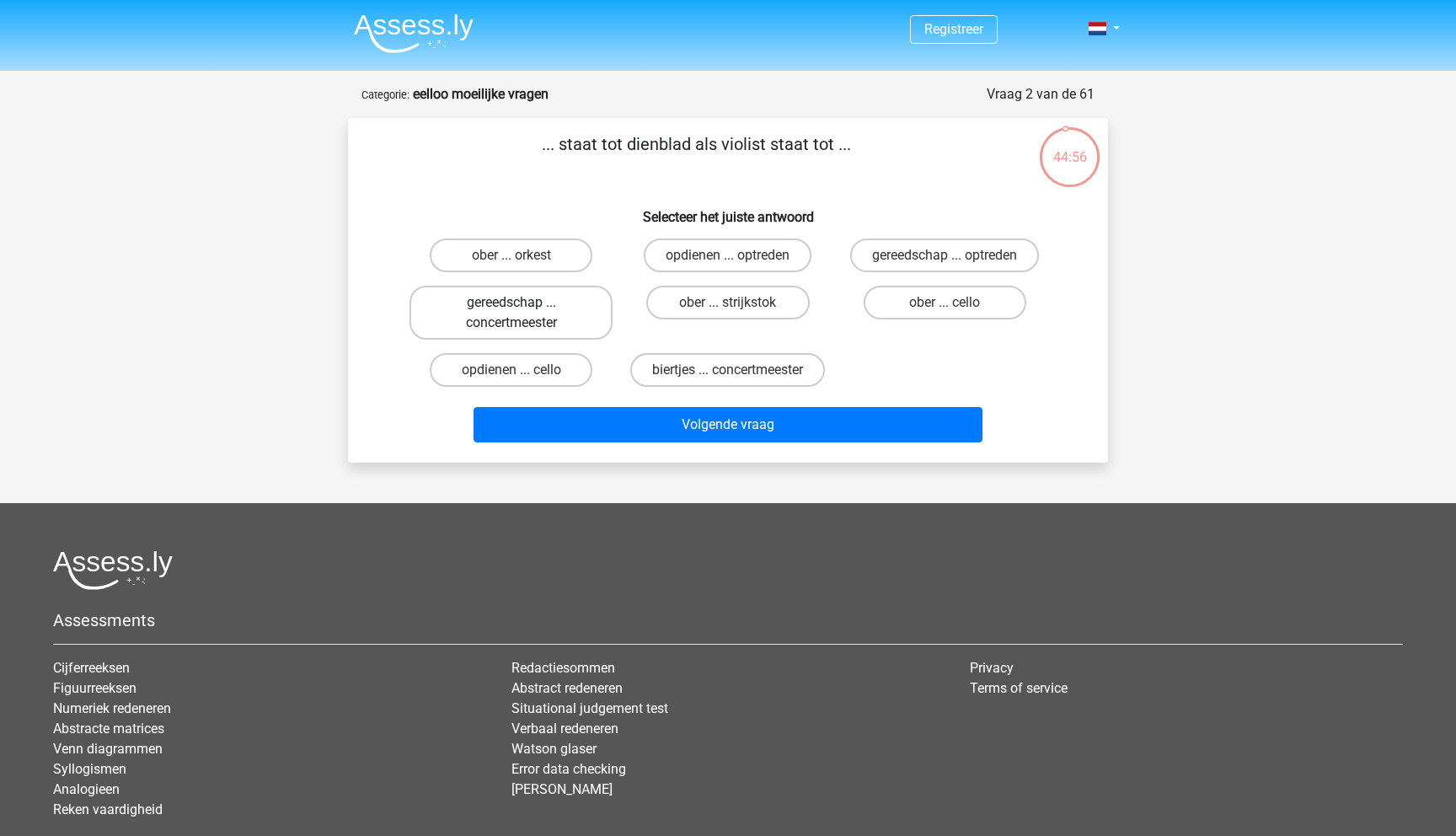
click at [548, 319] on label "gereedschap ... concertmeester" at bounding box center [511, 312] width 203 height 54
click at [523, 313] on input "gereedschap ... concertmeester" at bounding box center [516, 308] width 11 height 11
radio input "true"
click at [707, 272] on label "opdienen ... optreden" at bounding box center [728, 256] width 168 height 34
click at [728, 266] on input "opdienen ... optreden" at bounding box center [733, 261] width 11 height 11
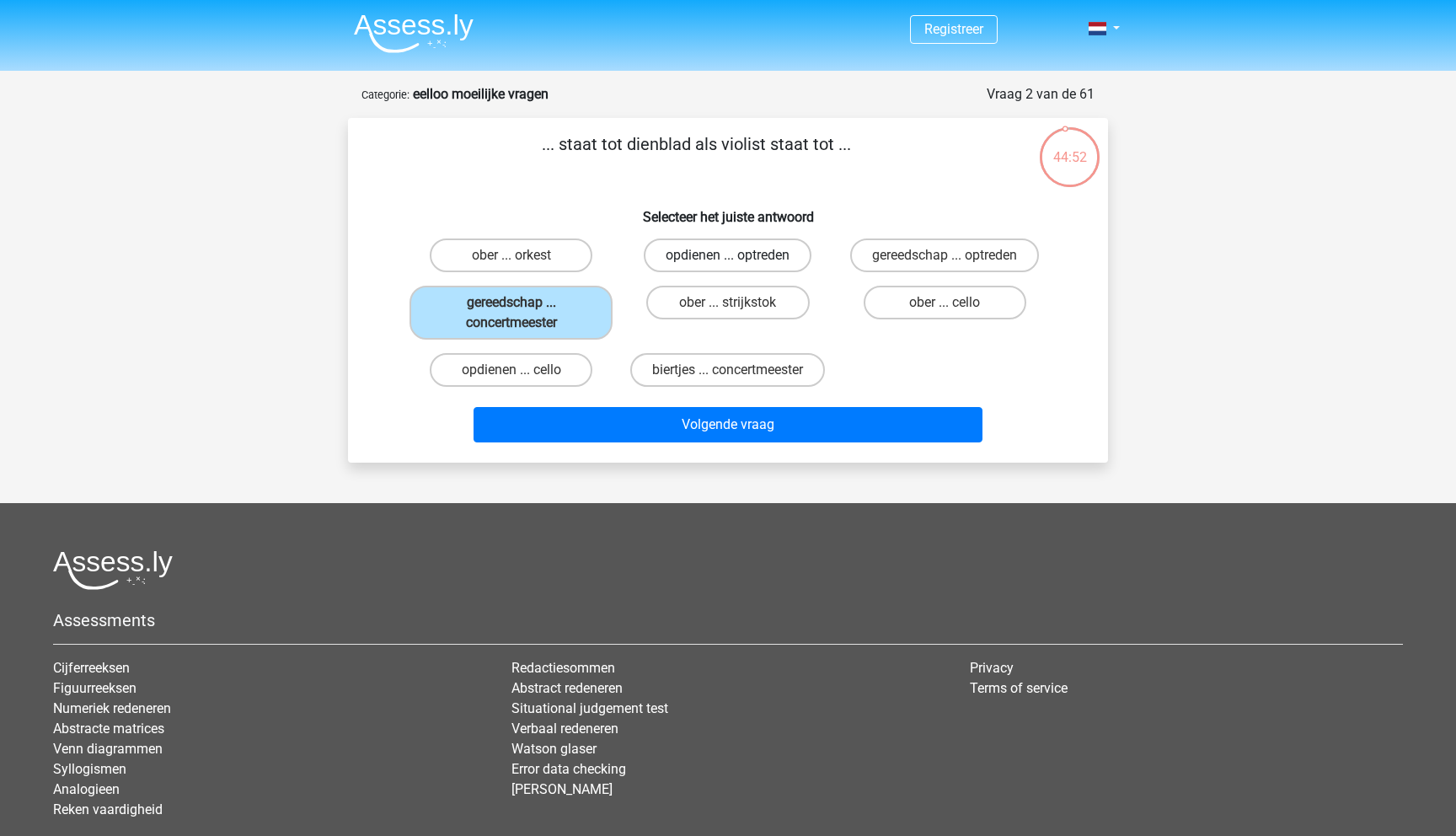
radio input "true"
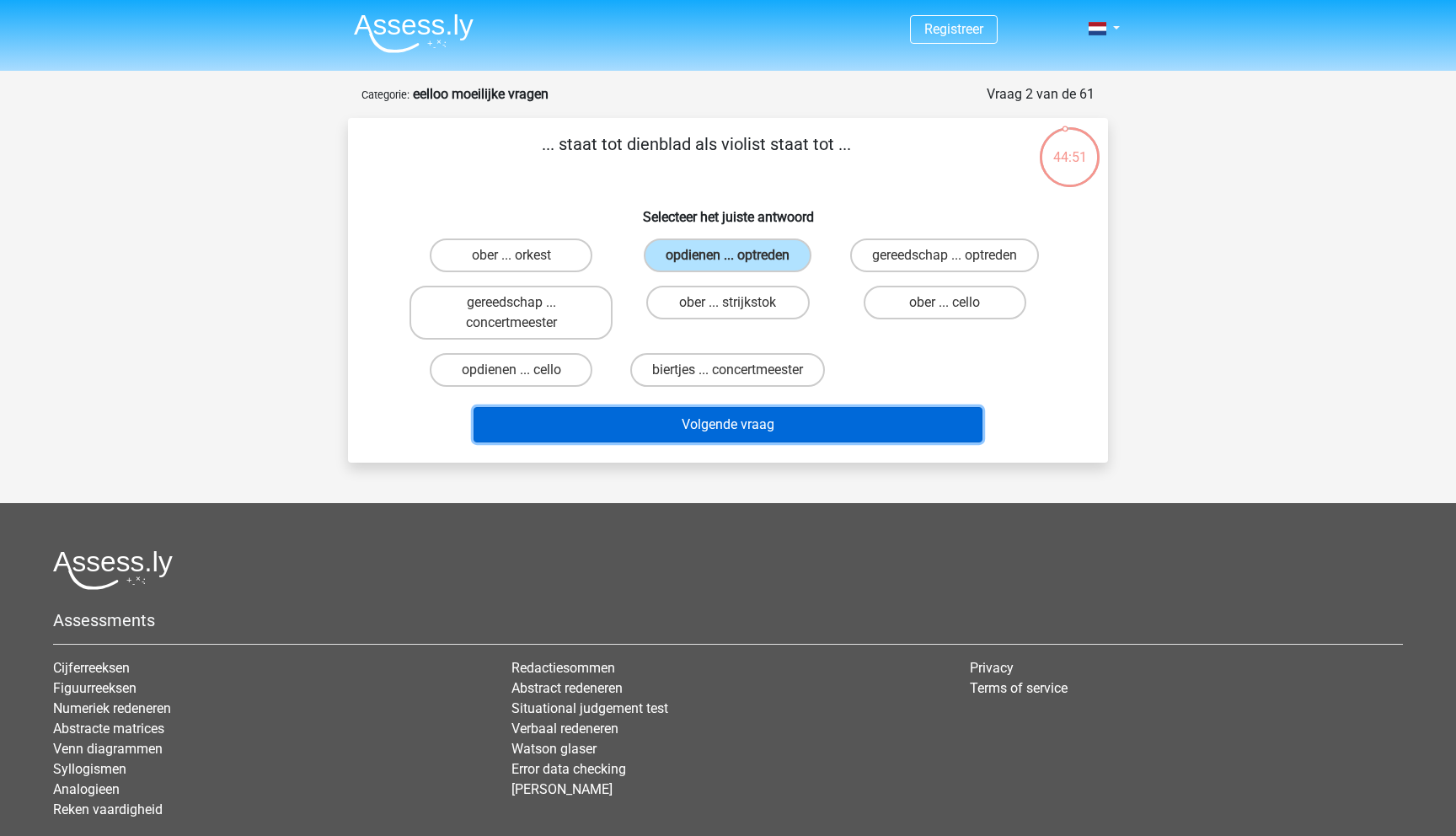
click at [778, 412] on button "Volgende vraag" at bounding box center [728, 425] width 510 height 35
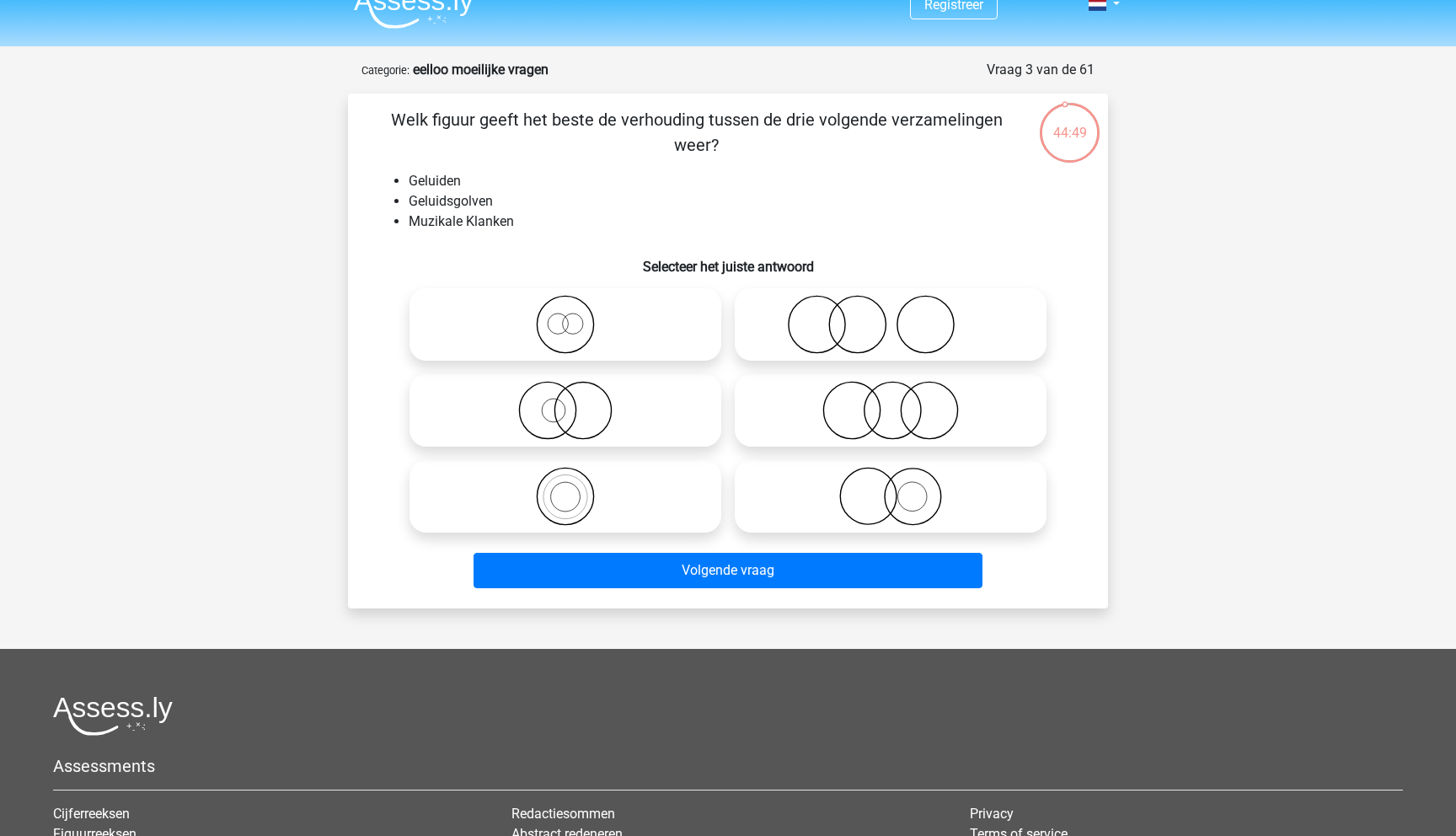
scroll to position [20, 0]
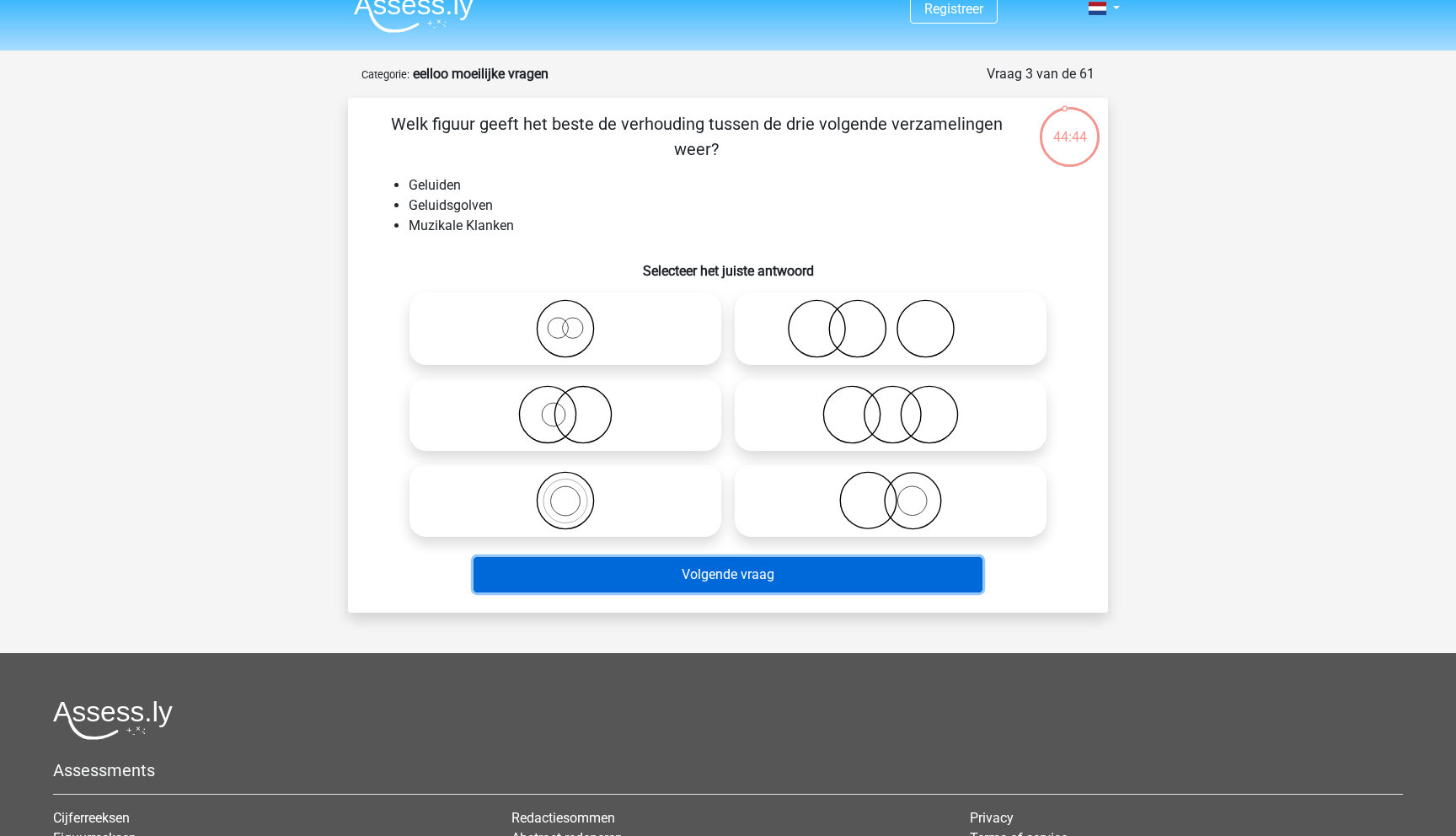
click at [717, 588] on button "Volgende vraag" at bounding box center [728, 575] width 510 height 35
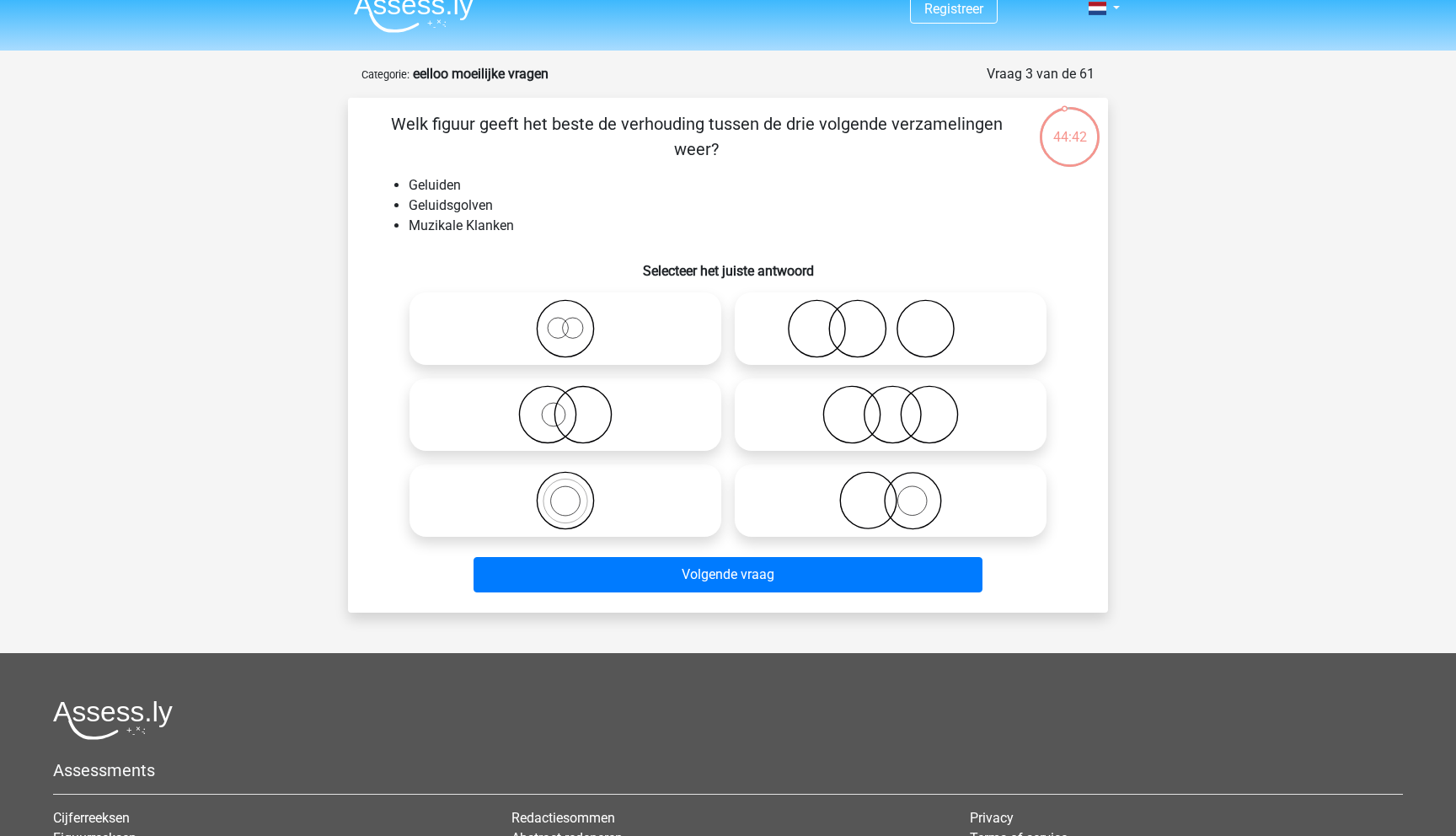
click at [597, 260] on h6 "Selecteer het juiste antwoord" at bounding box center [728, 264] width 706 height 29
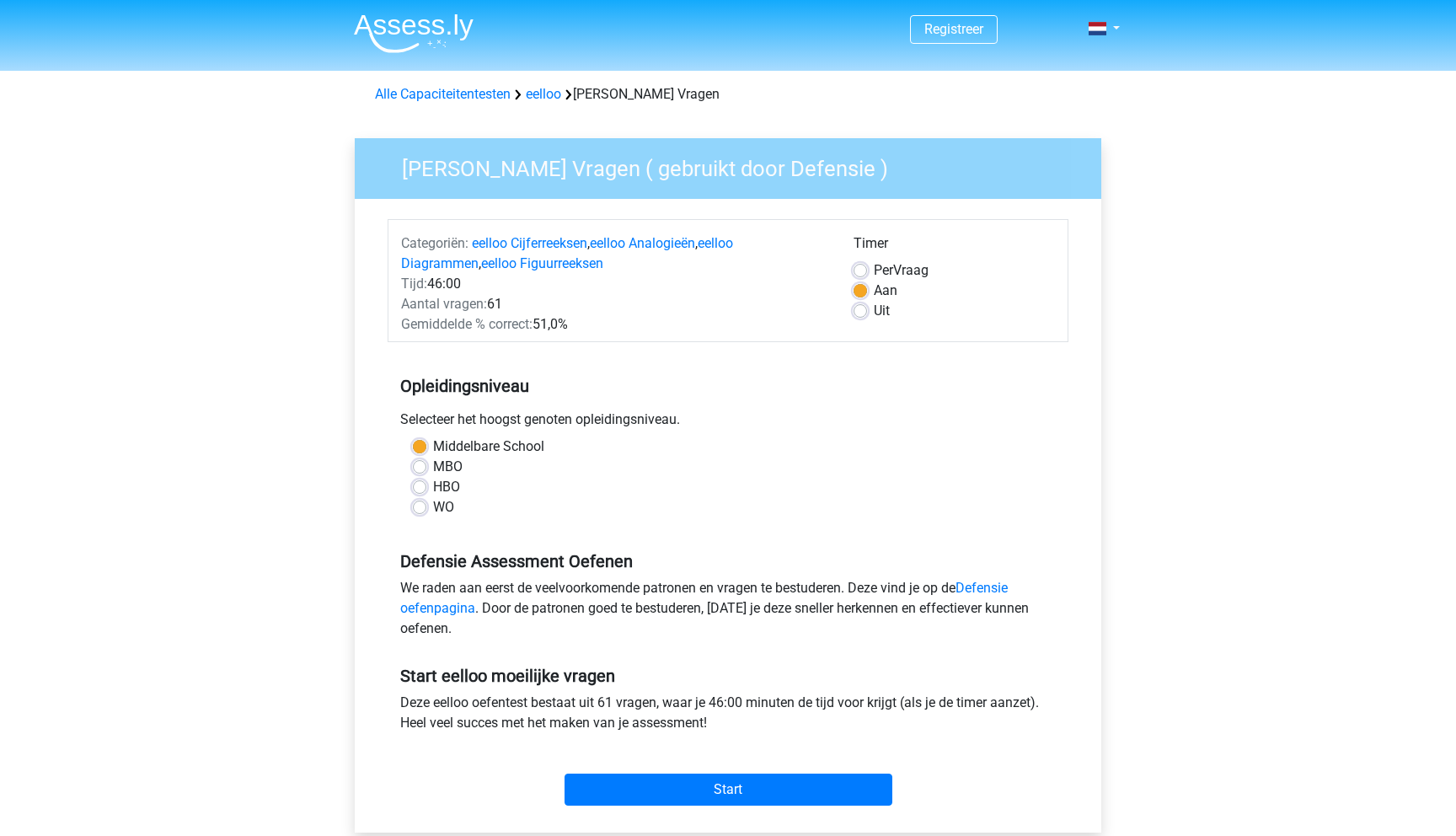
scroll to position [15, 0]
